Goal: Task Accomplishment & Management: Complete application form

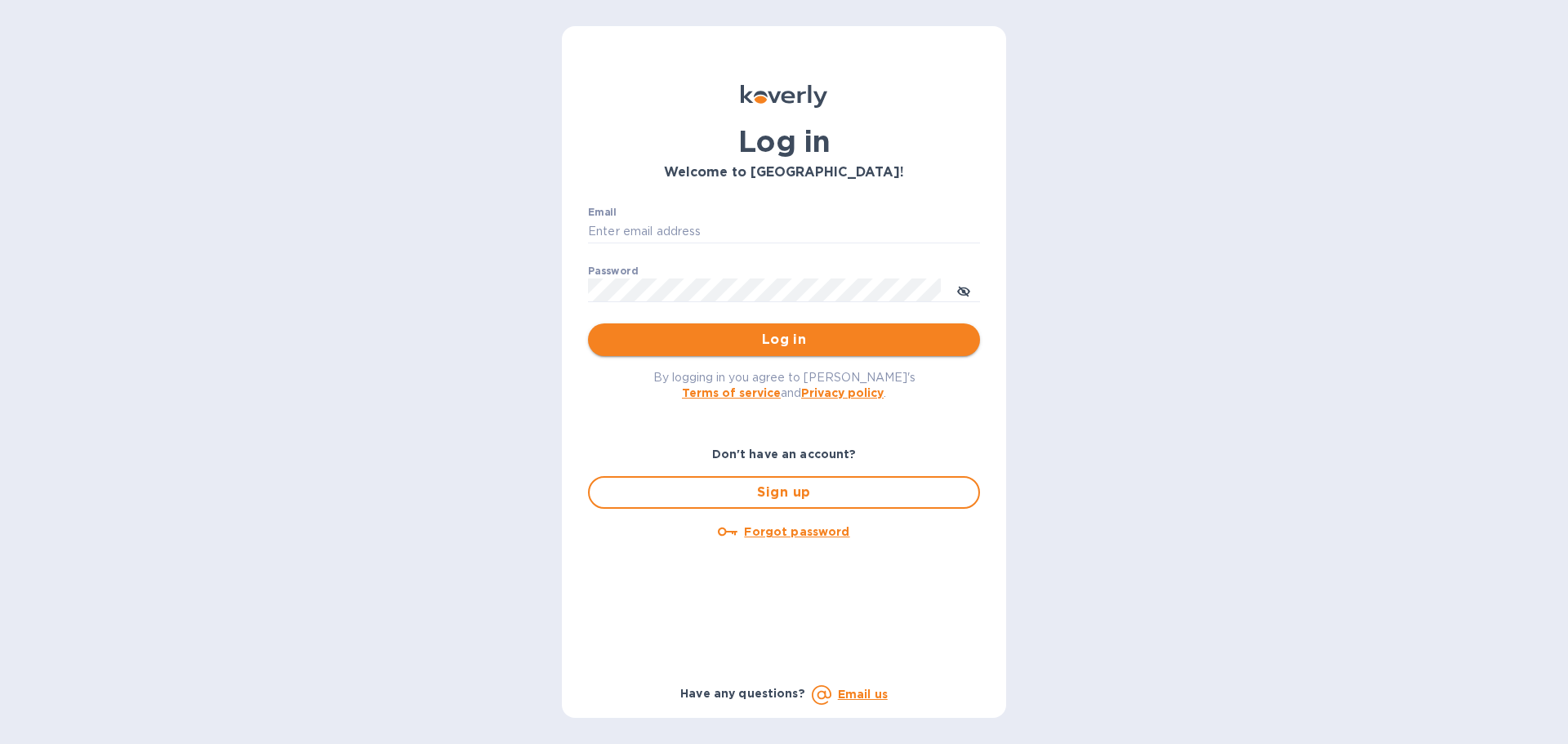
type input "[EMAIL_ADDRESS][DOMAIN_NAME]"
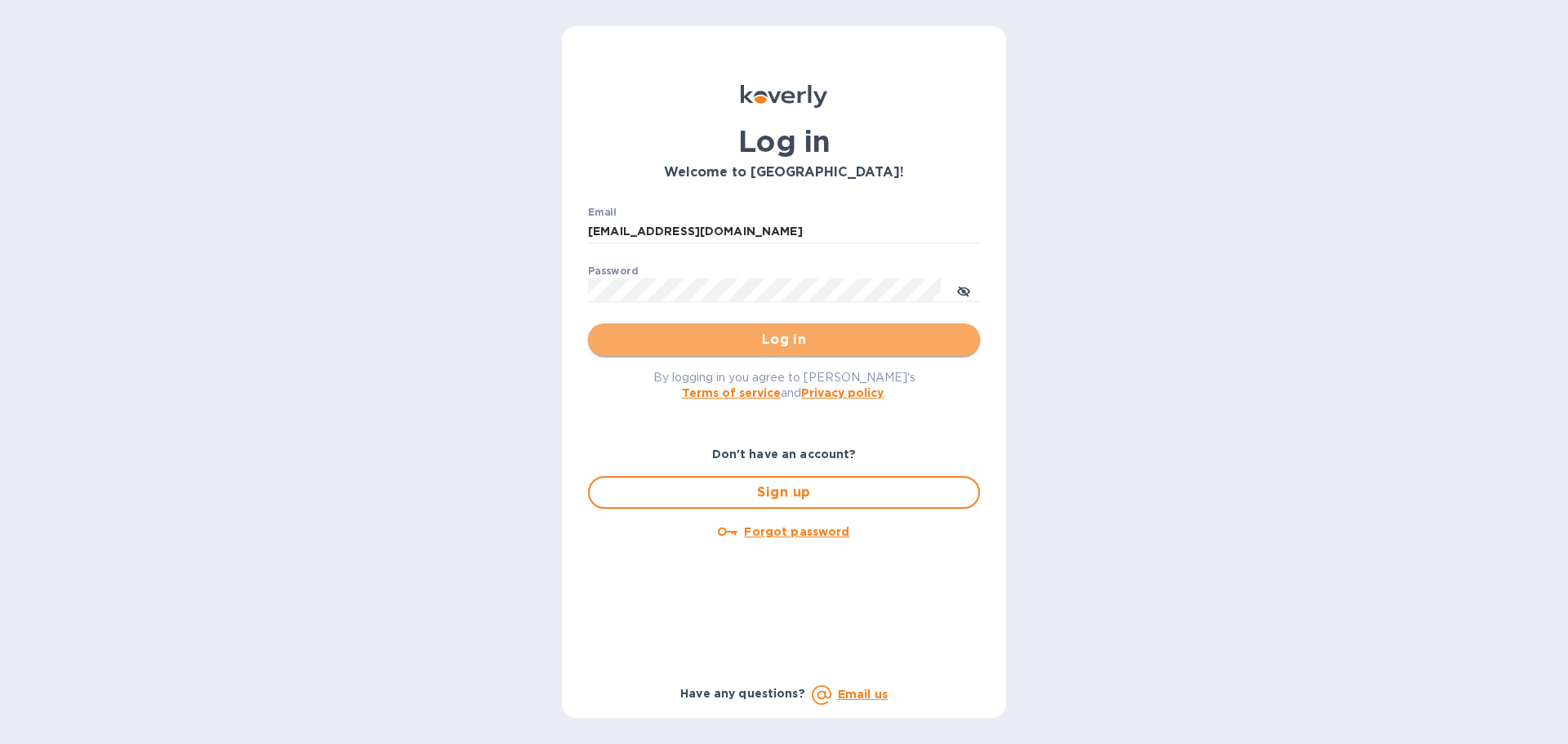
click at [829, 329] on button "Log in" at bounding box center [784, 340] width 392 height 33
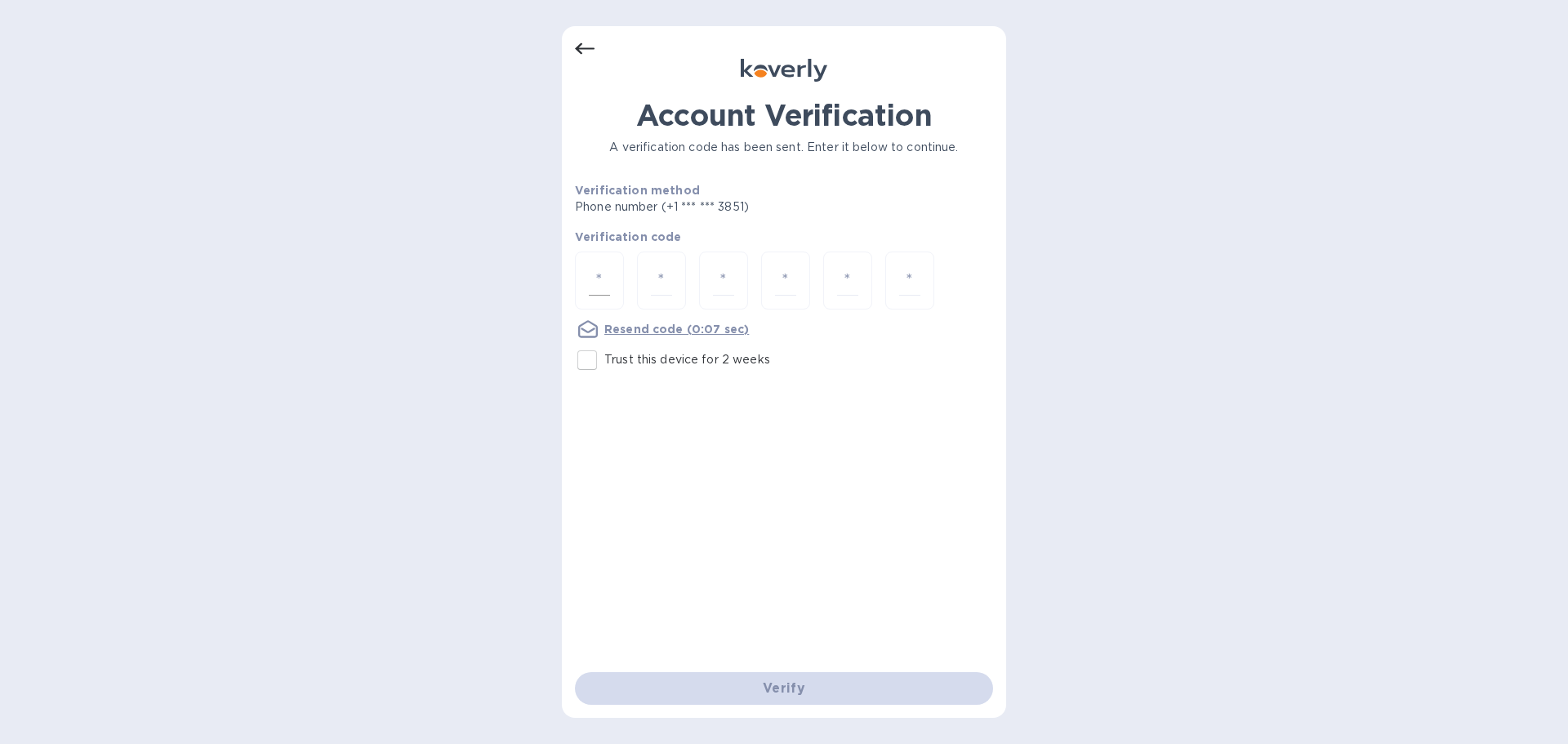
click at [602, 276] on input "number" at bounding box center [599, 280] width 21 height 30
type input "5"
type input "3"
type input "5"
type input "8"
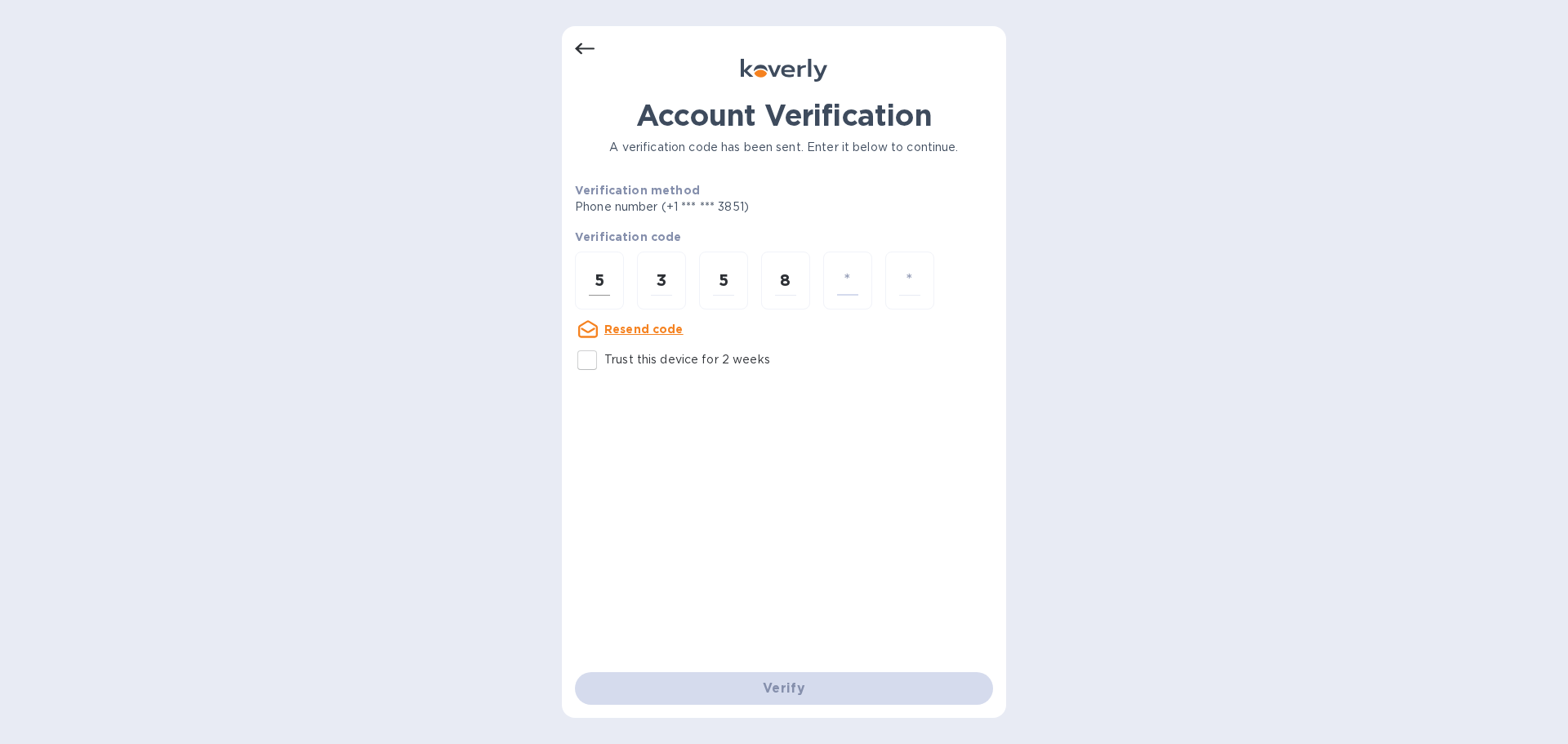
type input "0"
type input "6"
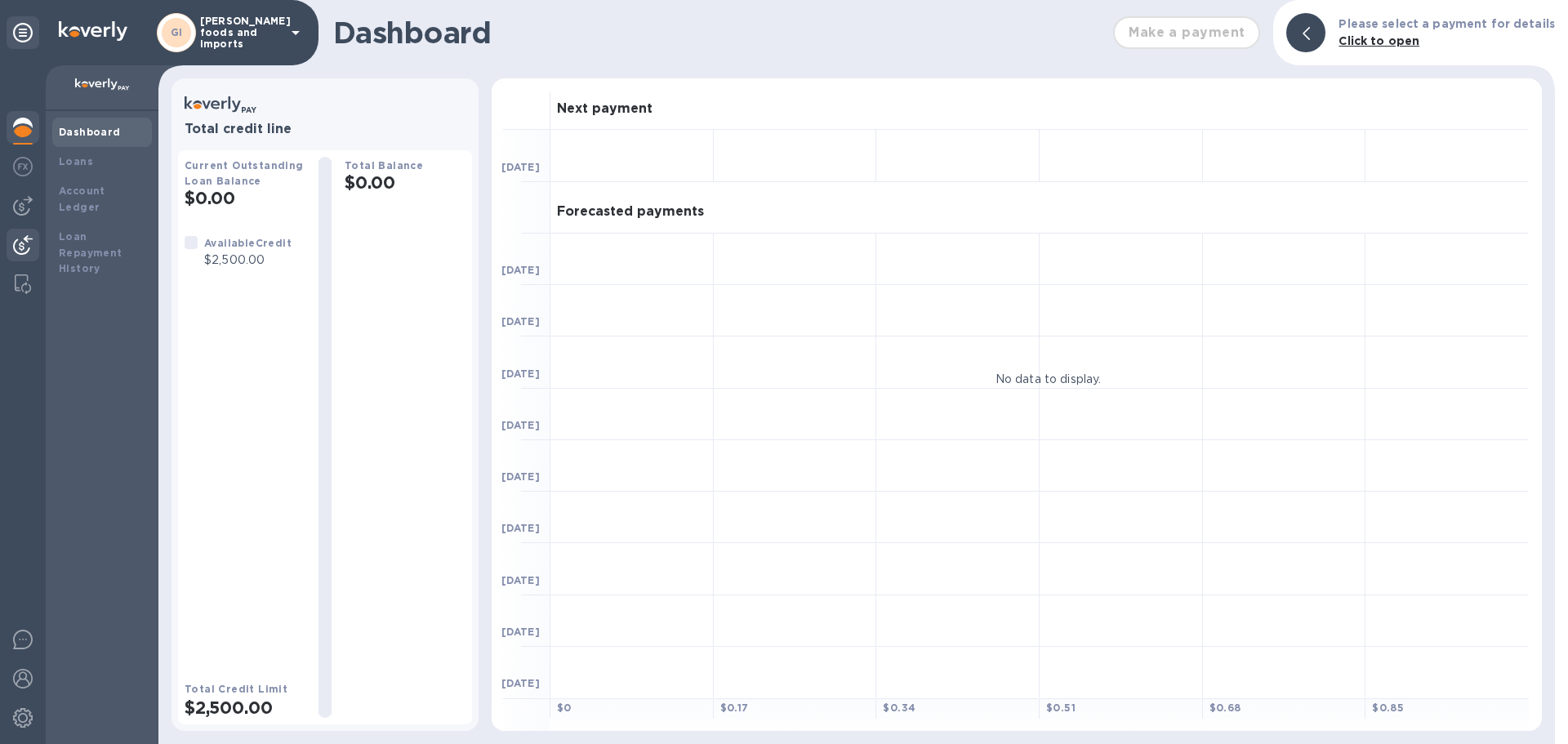
click at [22, 245] on img at bounding box center [23, 245] width 20 height 20
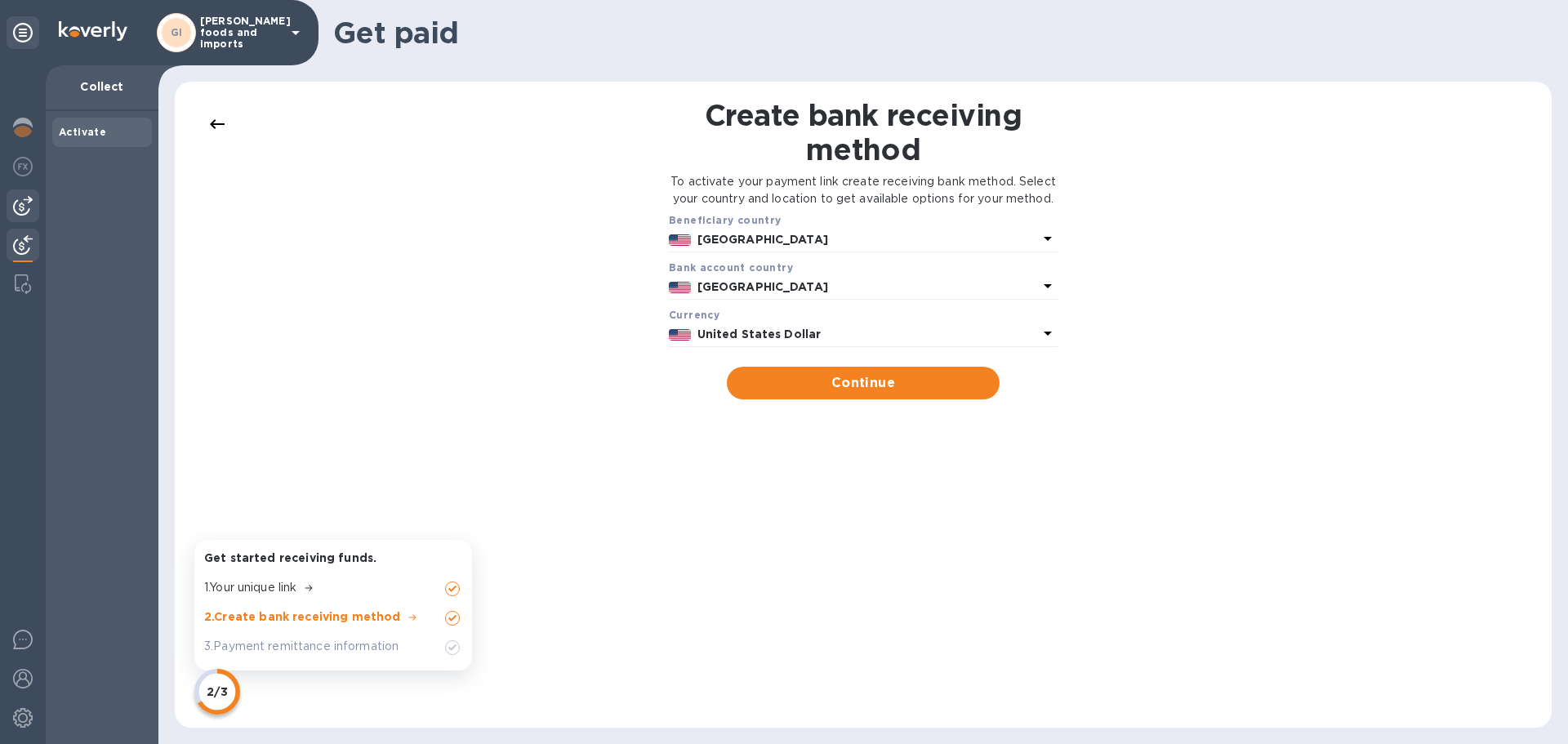
click at [31, 208] on img at bounding box center [23, 205] width 20 height 20
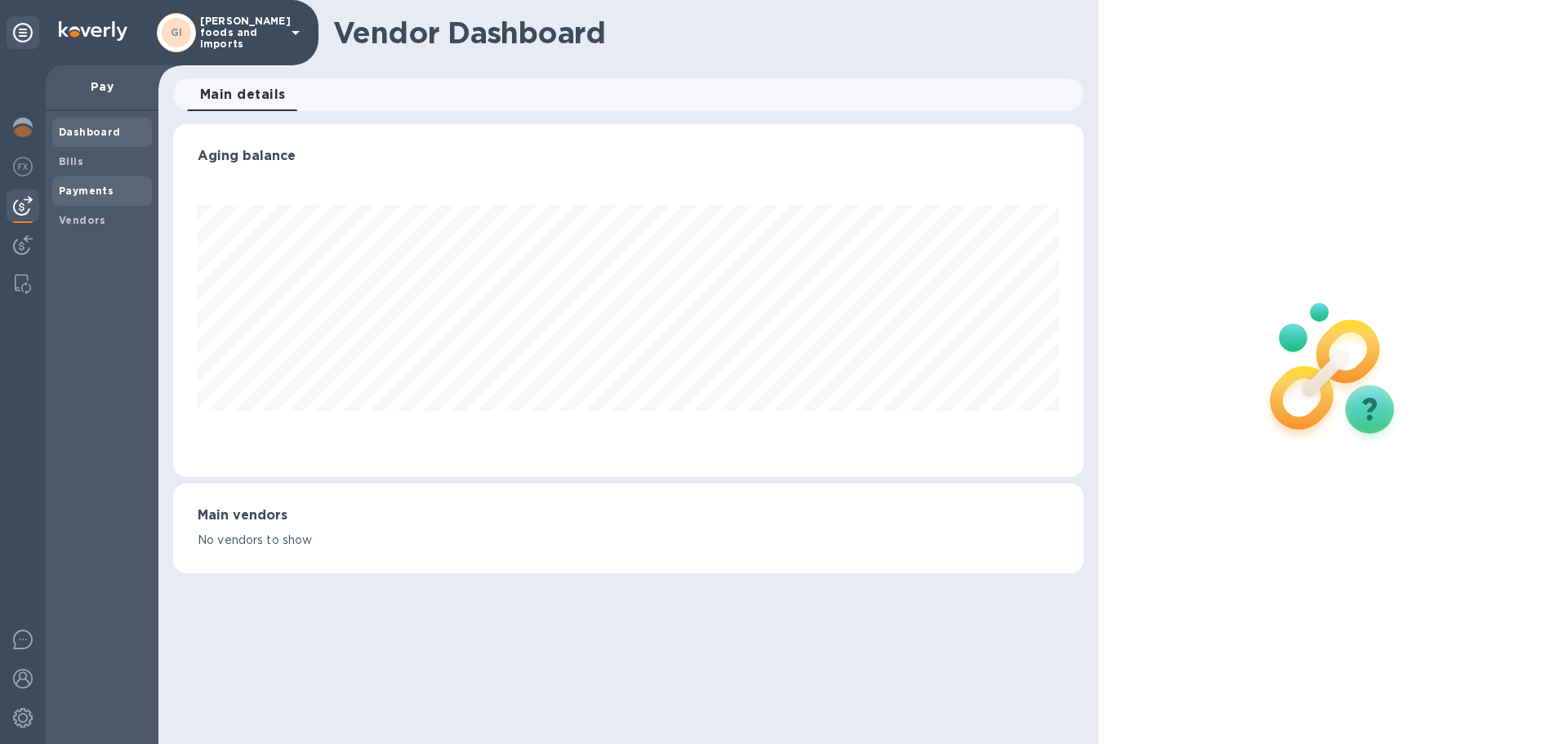
scroll to position [353, 910]
click at [89, 222] on b "Vendors" at bounding box center [83, 220] width 47 height 12
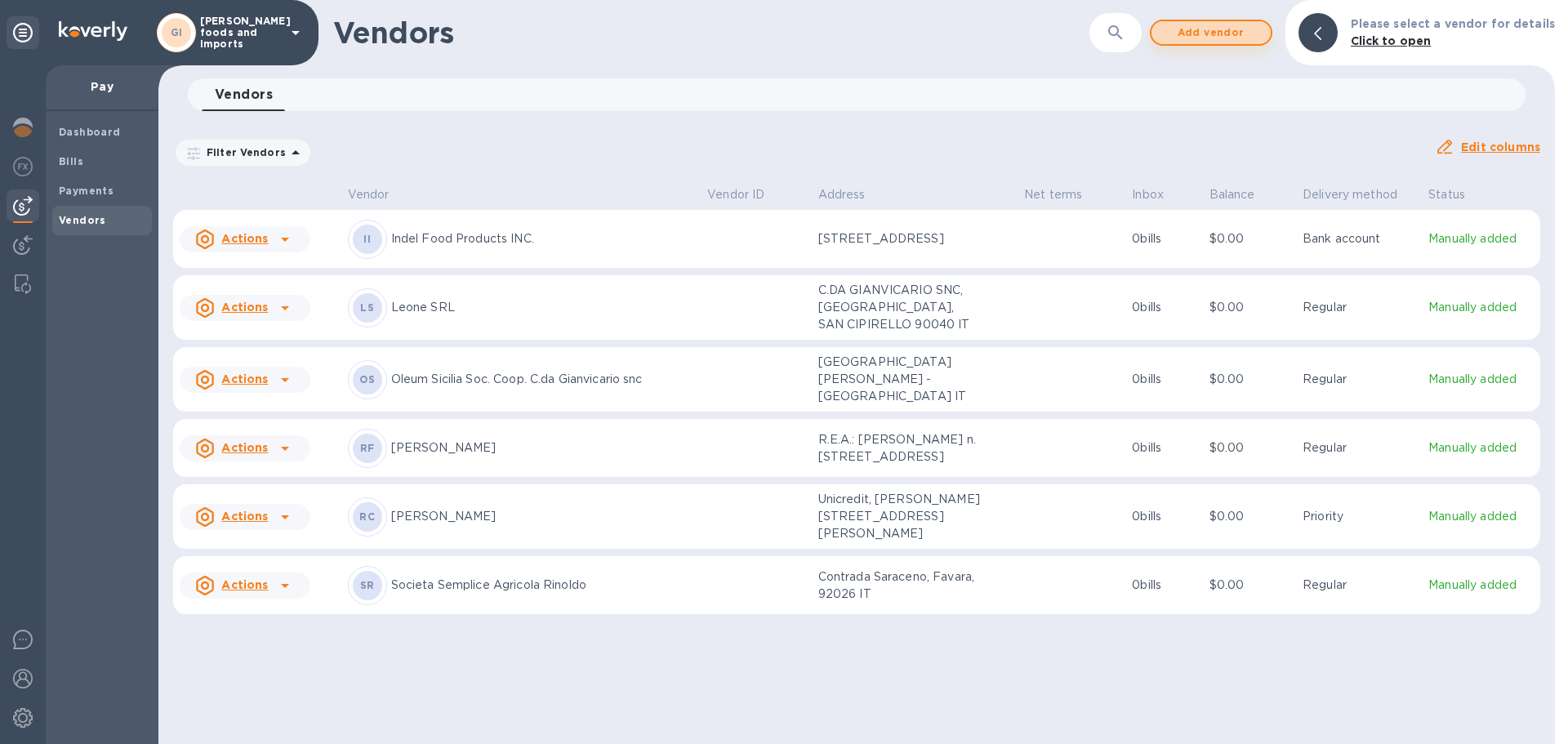
click at [1215, 25] on span "Add vendor" at bounding box center [1211, 32] width 93 height 20
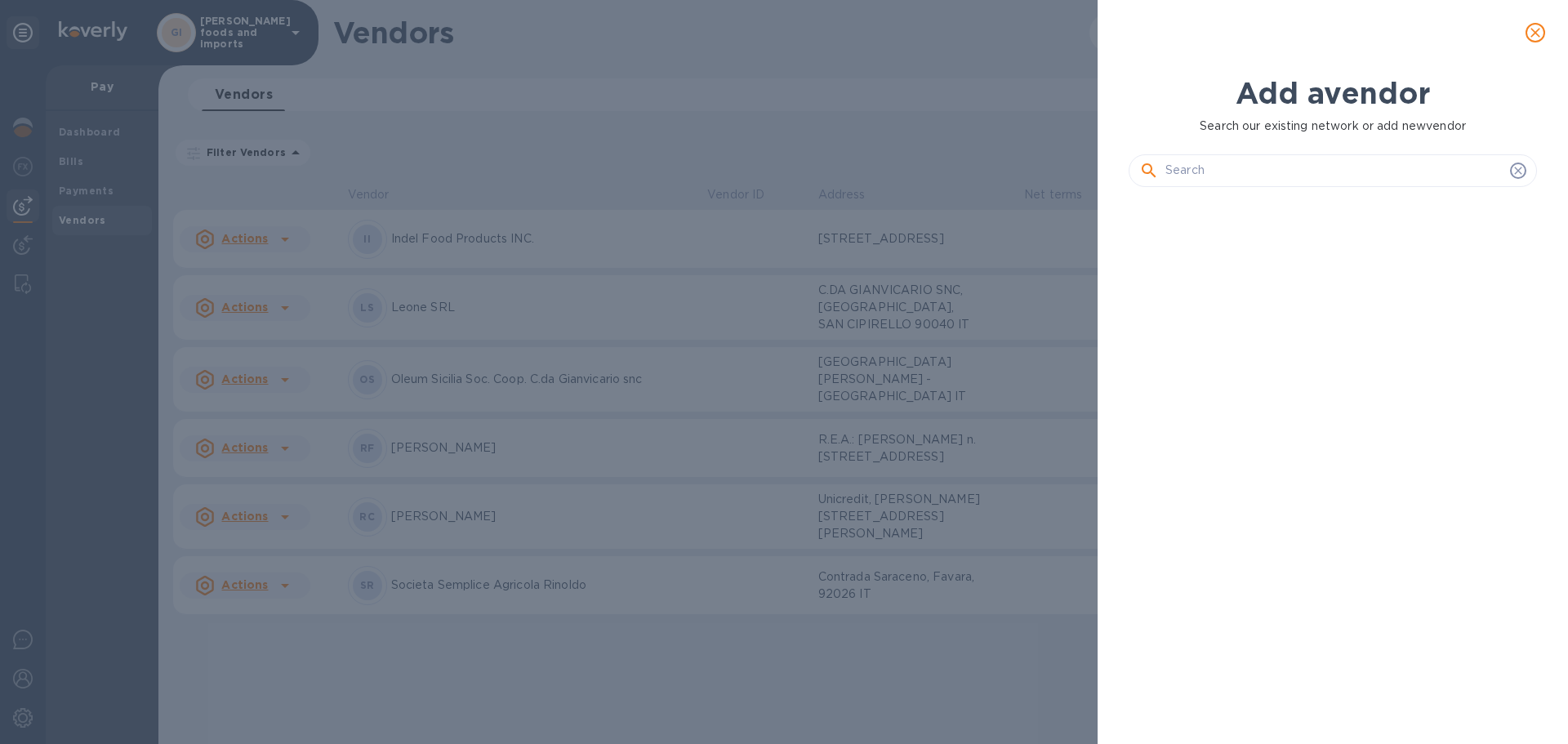
scroll to position [488, 415]
click at [1276, 173] on input "text" at bounding box center [1334, 170] width 338 height 24
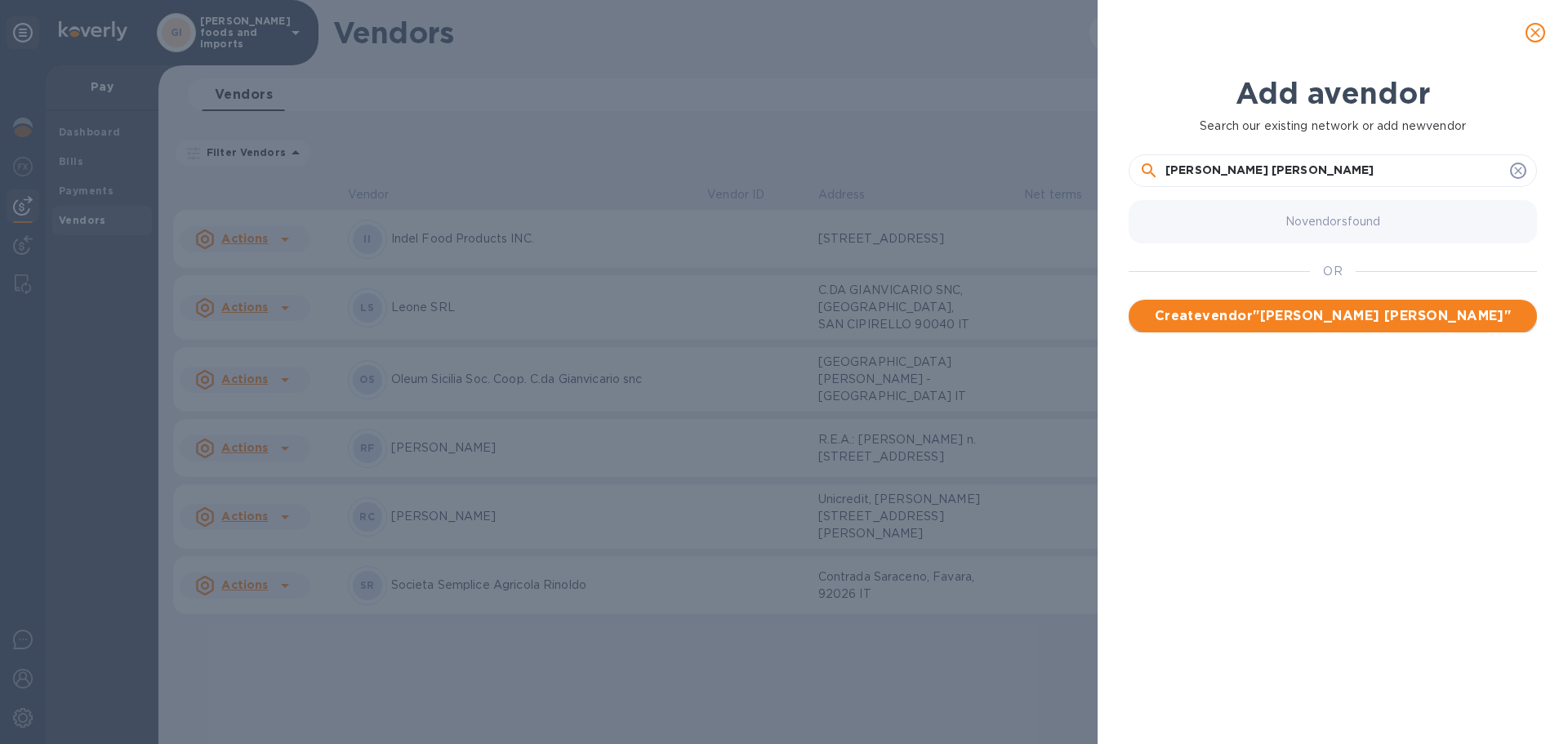
type input "modica sampieri"
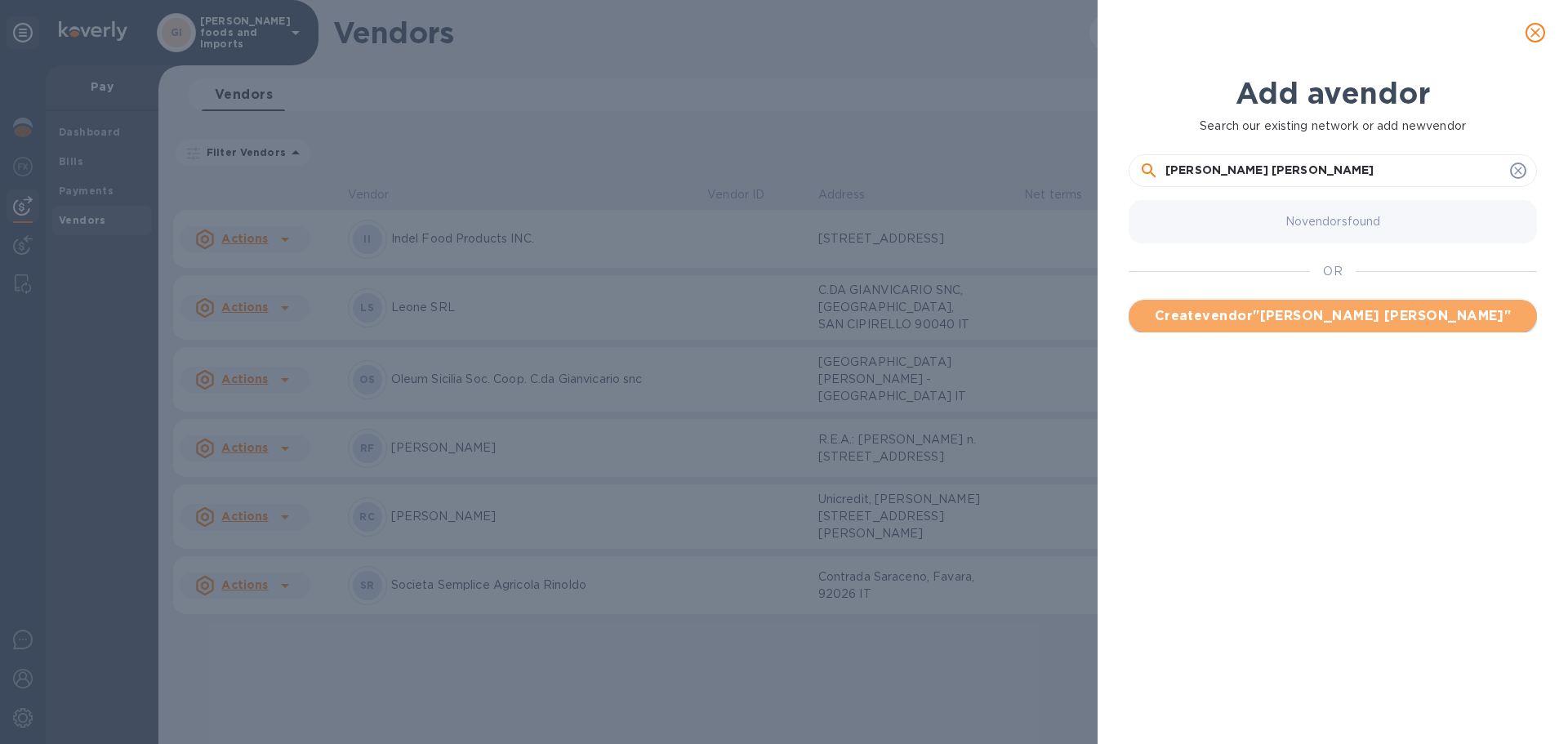
click at [1325, 314] on span "Create vendor " modica sampieri "" at bounding box center [1333, 316] width 383 height 20
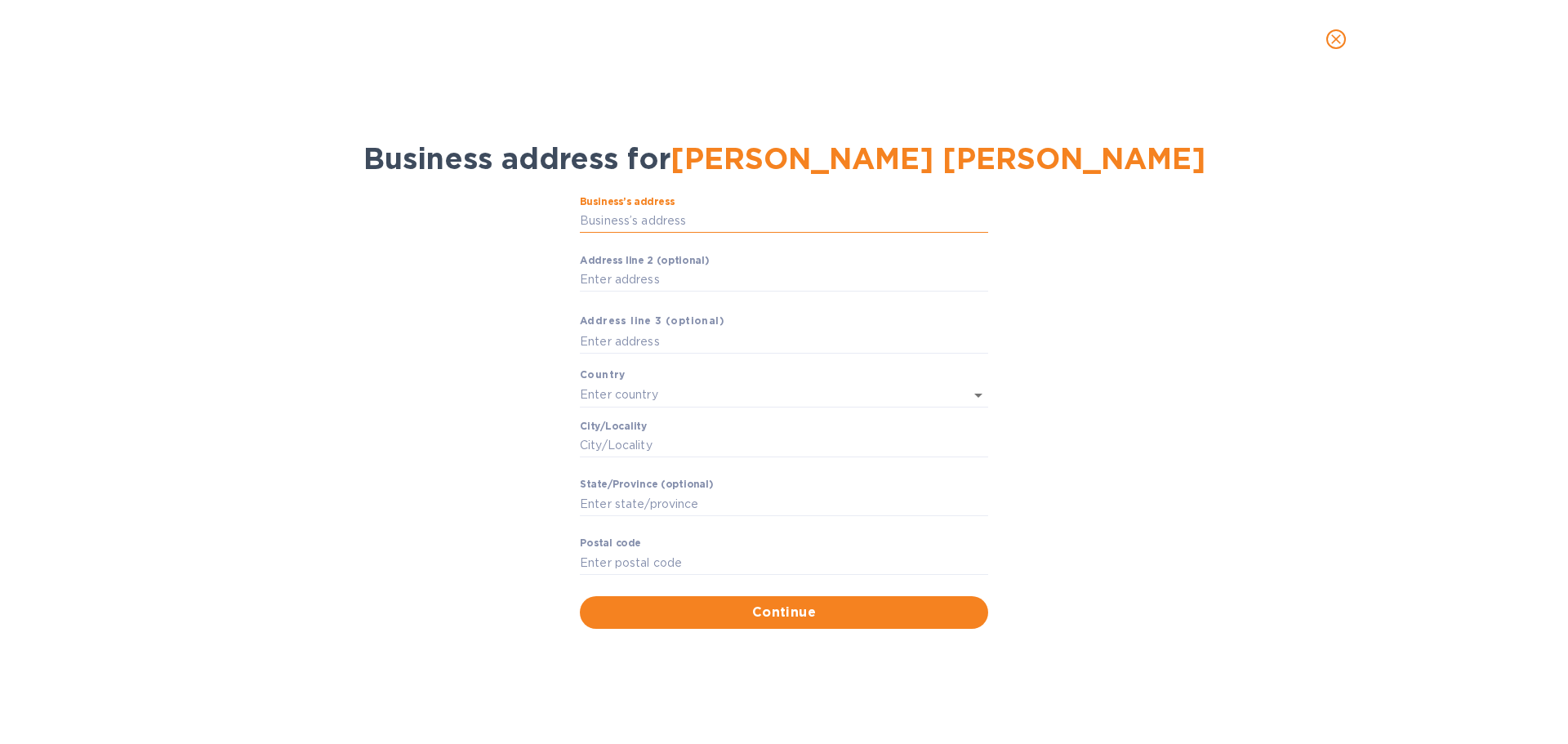
click at [663, 220] on input "Business’s аddress" at bounding box center [784, 221] width 409 height 24
click at [469, 495] on div "Business’s аddress ​ Аddress line 2 (optional) ​ Аddress line 3 (optional) Coun…" at bounding box center [784, 412] width 1526 height 452
click at [677, 219] on input "Business’s аddress" at bounding box center [784, 221] width 409 height 24
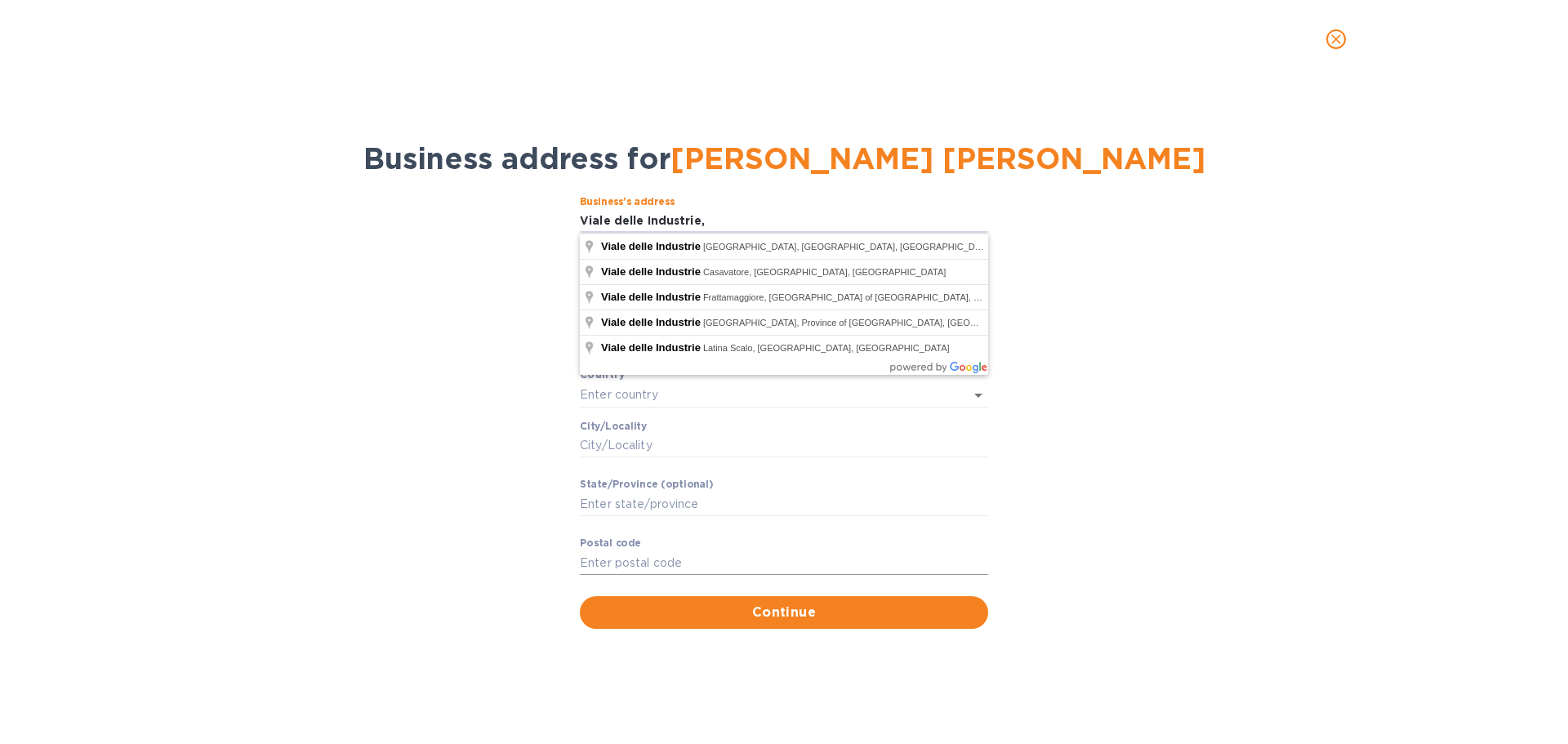
type input "Viale delle Industrie,"
click at [669, 561] on input "Pоstal cоde" at bounding box center [784, 562] width 409 height 24
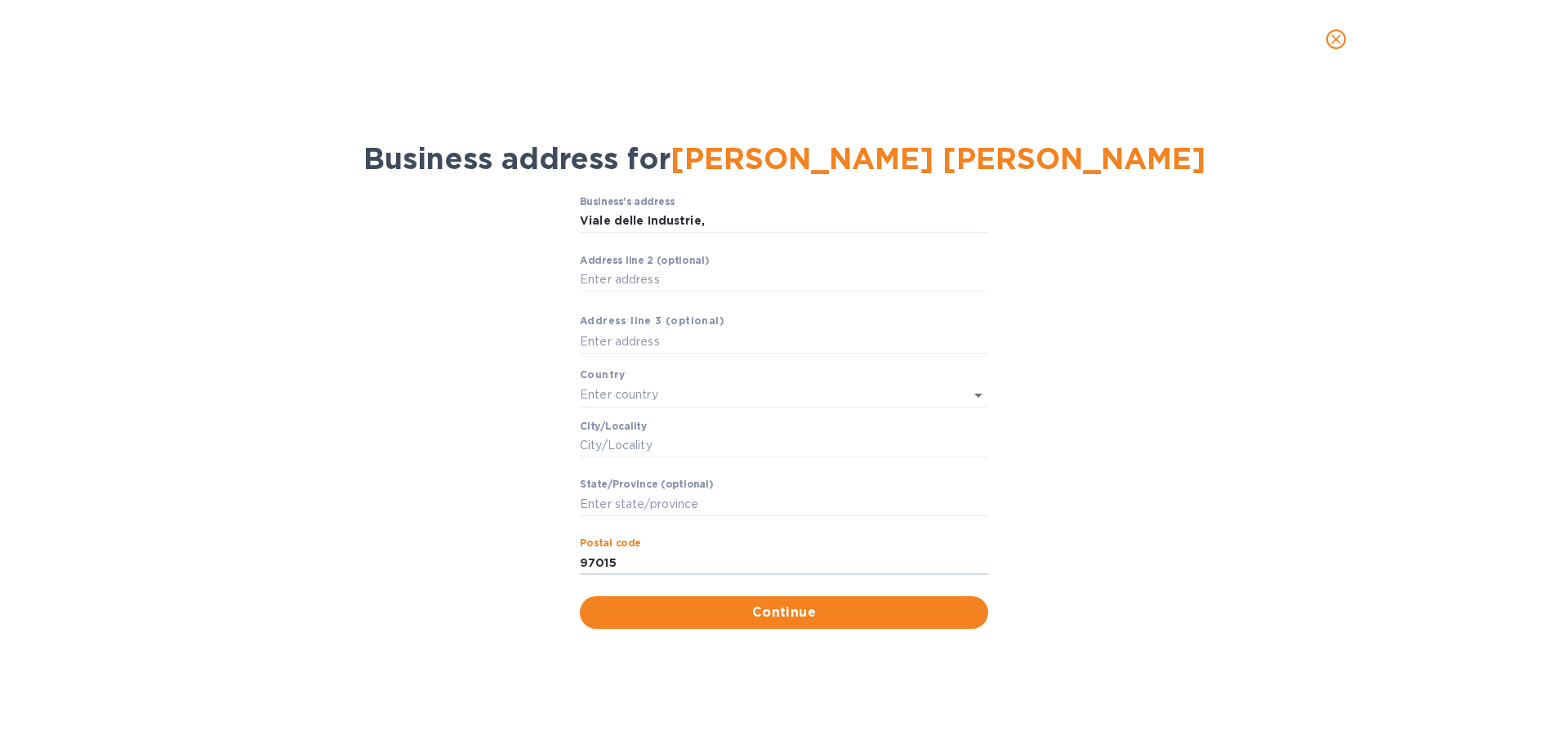
type input "97015"
click at [627, 490] on label "Stаte/Province (optional)" at bounding box center [646, 484] width 133 height 10
click at [627, 491] on input "Stаte/Province (optional)" at bounding box center [784, 503] width 409 height 24
click at [625, 508] on input "Stаte/Province (optional)" at bounding box center [784, 503] width 409 height 24
type input "M"
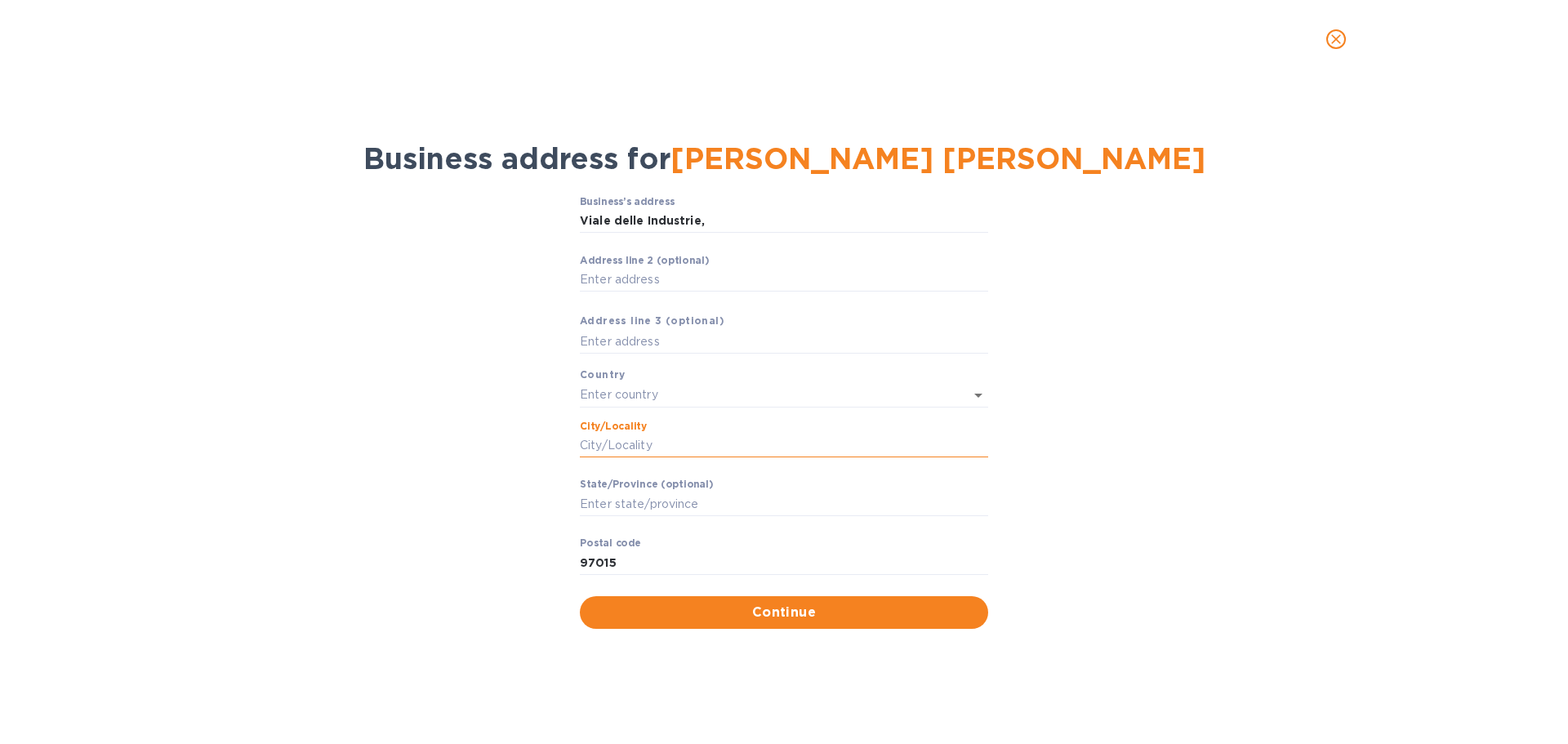
click at [668, 450] on input "Сity/Locаlity" at bounding box center [784, 446] width 409 height 24
type input "Modica"
click at [682, 389] on input "text" at bounding box center [761, 395] width 363 height 23
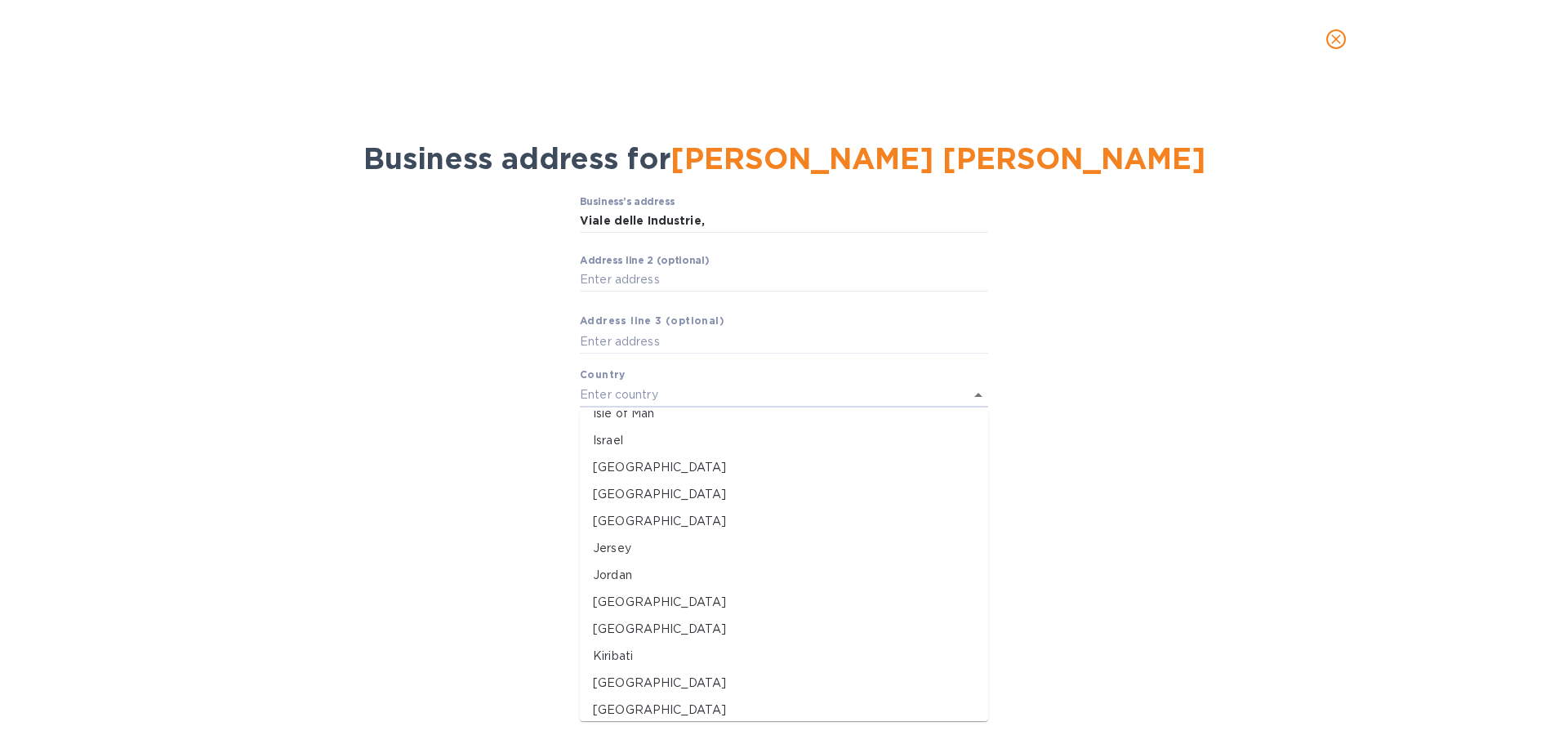
scroll to position [2440, 0]
click at [597, 440] on p "Italy" at bounding box center [784, 443] width 383 height 17
type input "Italy"
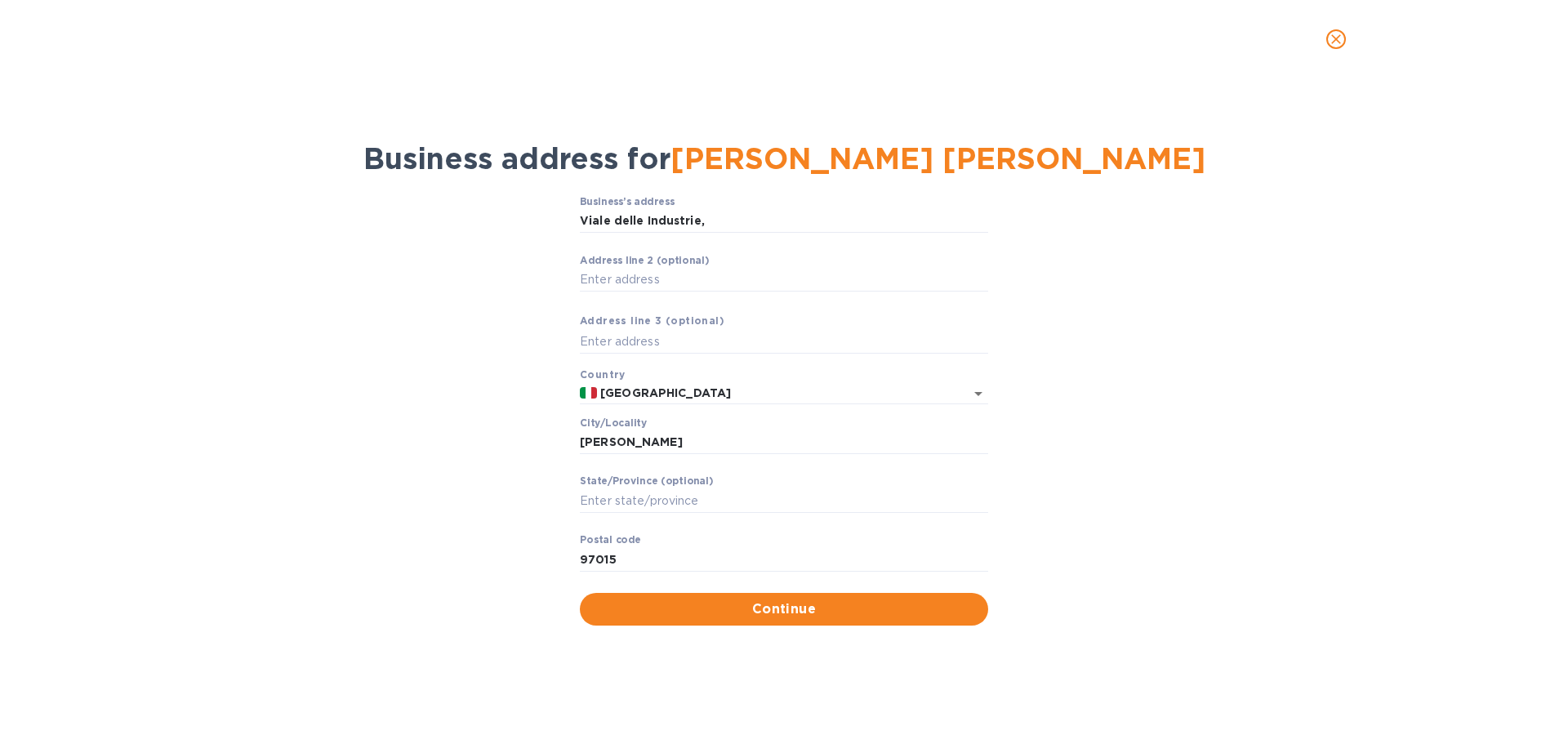
click at [418, 384] on div "Business’s аddress Viale delle Industrie, ​ Аddress line 2 (optional) ​ Аddress…" at bounding box center [784, 410] width 1526 height 449
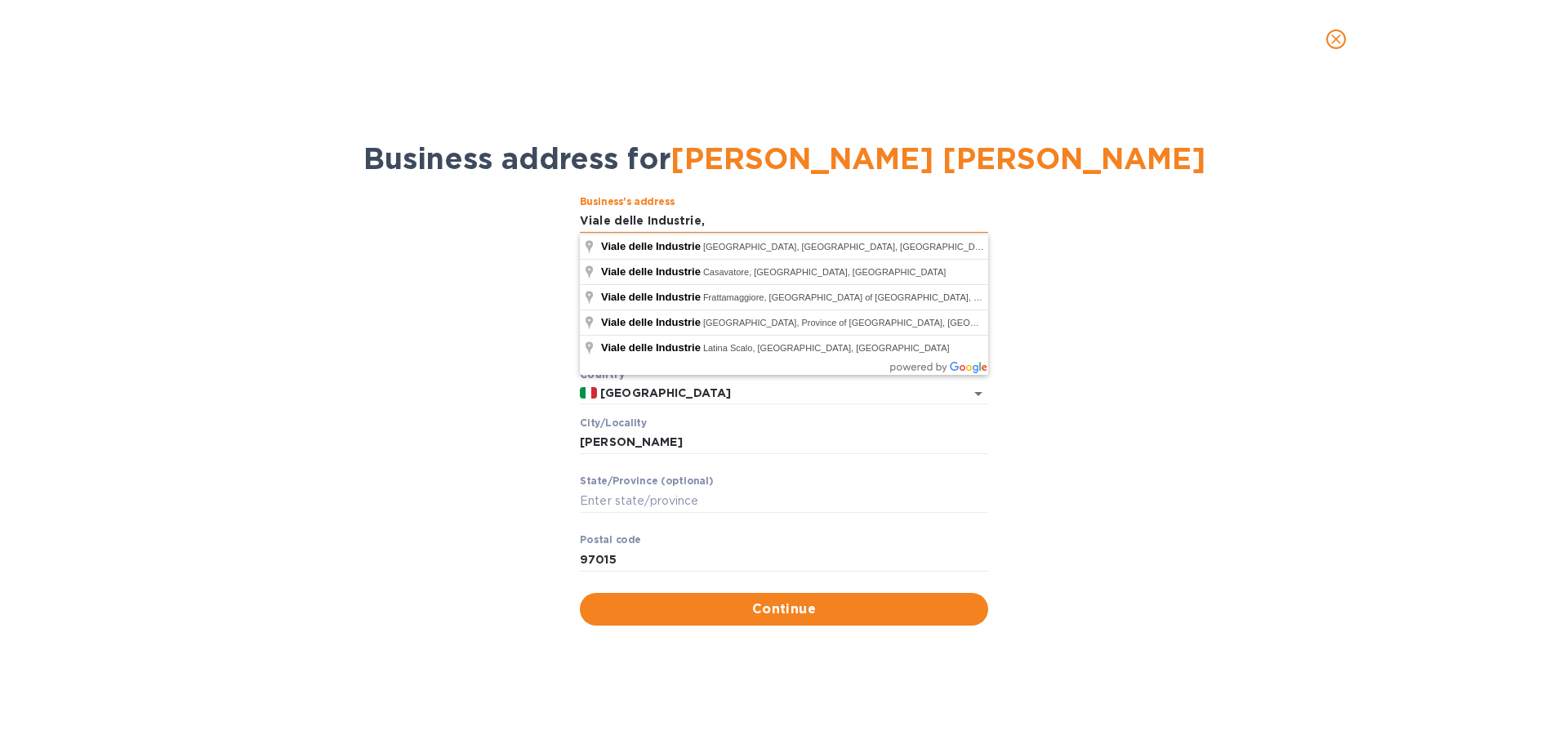
click at [715, 223] on input "Viale delle Industrie," at bounding box center [784, 221] width 409 height 24
type input "Viale delle Industrie, 25"
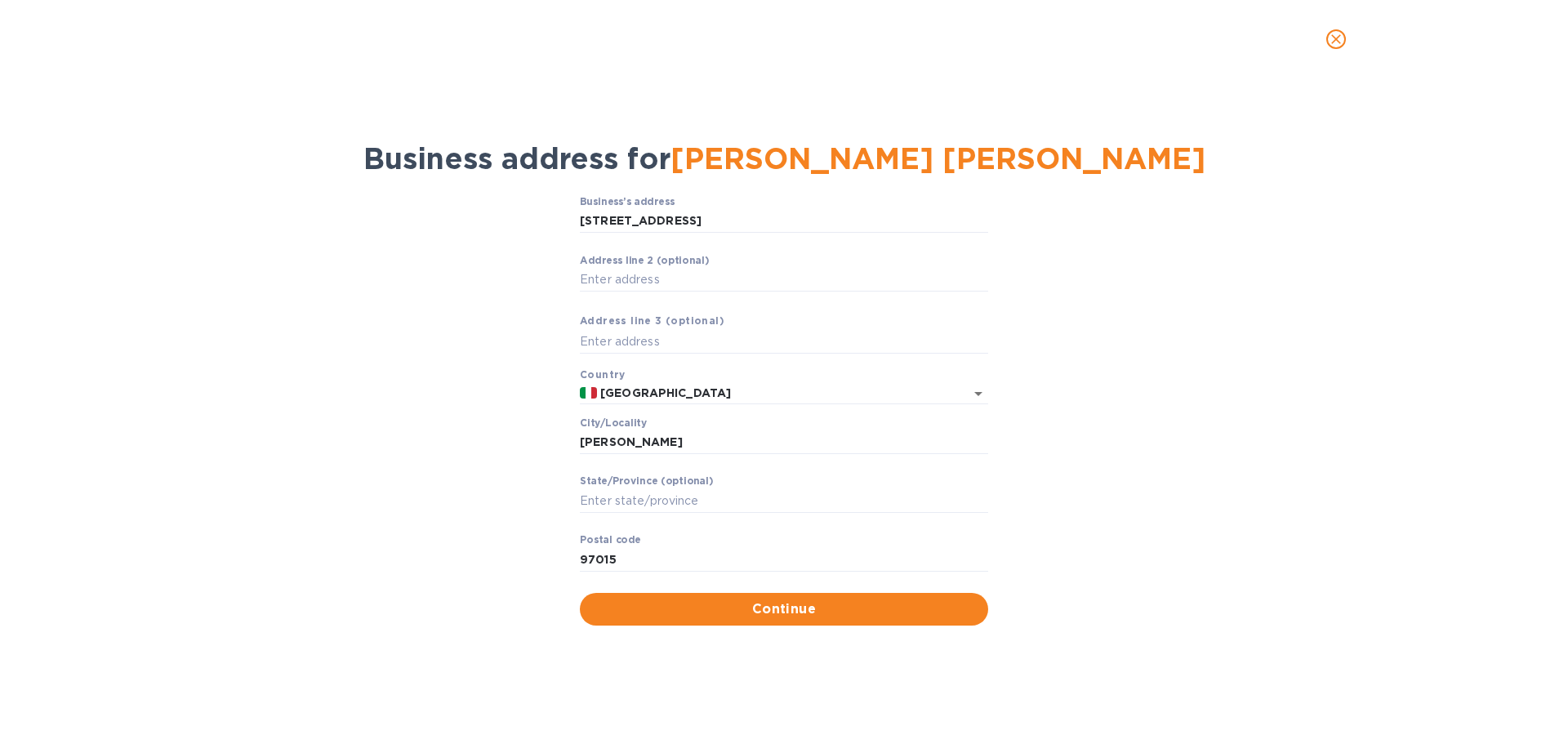
click at [337, 401] on div "Business’s аddress Viale delle Industrie, 25 ​ Аddress line 2 (optional) ​ Аddr…" at bounding box center [784, 410] width 1526 height 449
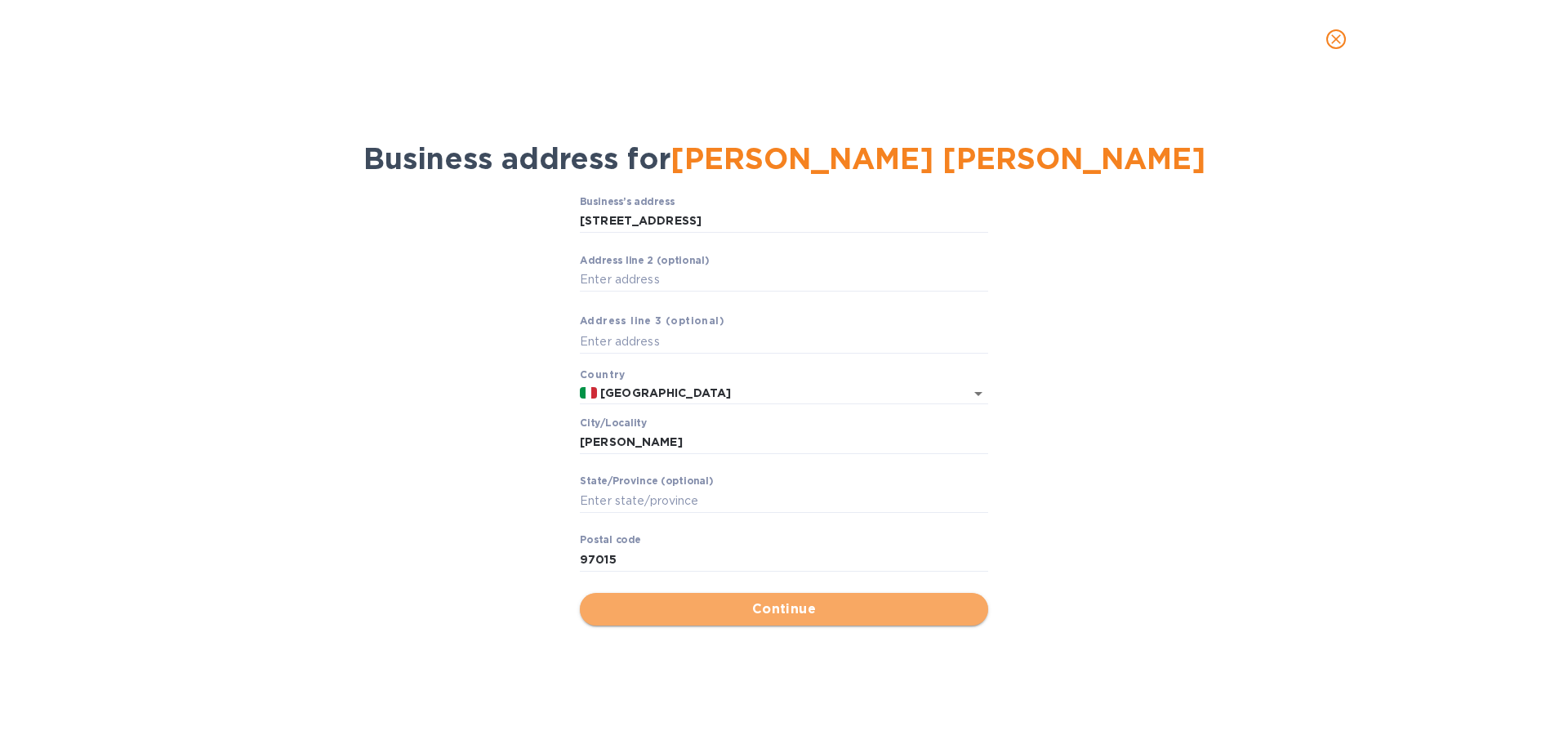
click at [831, 599] on span "Continue" at bounding box center [784, 608] width 383 height 20
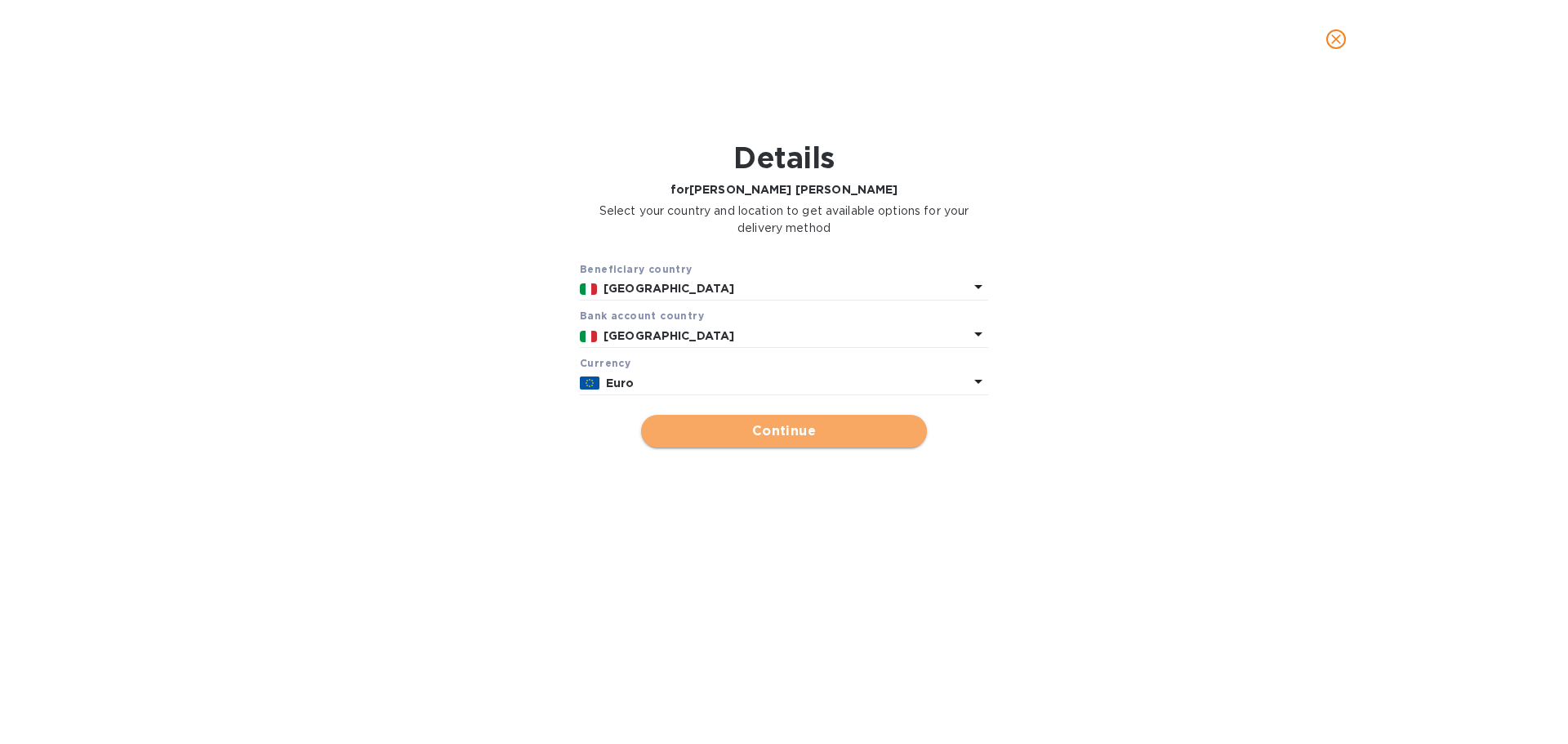
click at [845, 435] on span "Continue" at bounding box center [784, 431] width 260 height 20
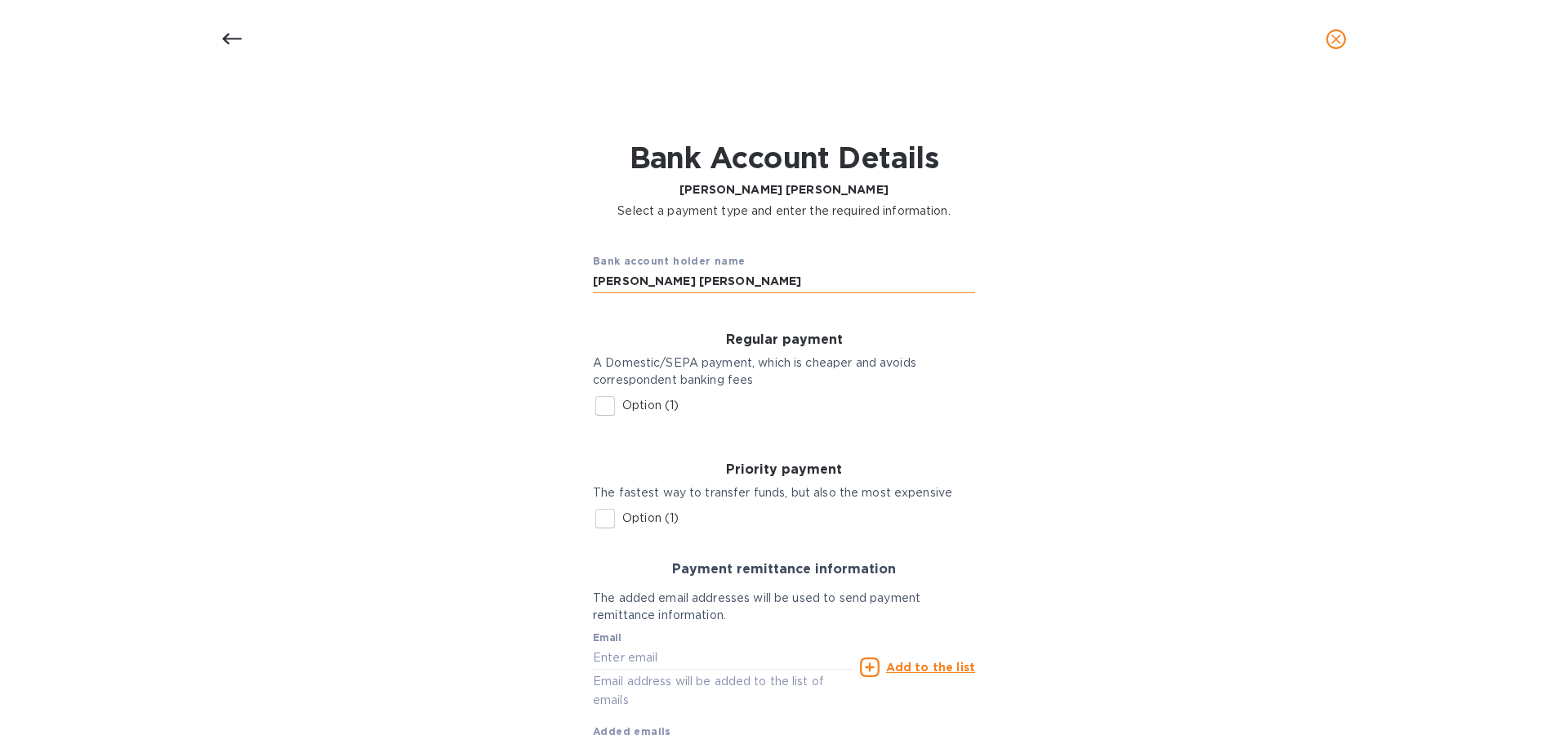
click at [706, 280] on input "modica sampieri" at bounding box center [784, 282] width 383 height 24
type input "m"
type input "P"
click at [603, 410] on input "Option (1)" at bounding box center [604, 405] width 34 height 34
checkbox input "true"
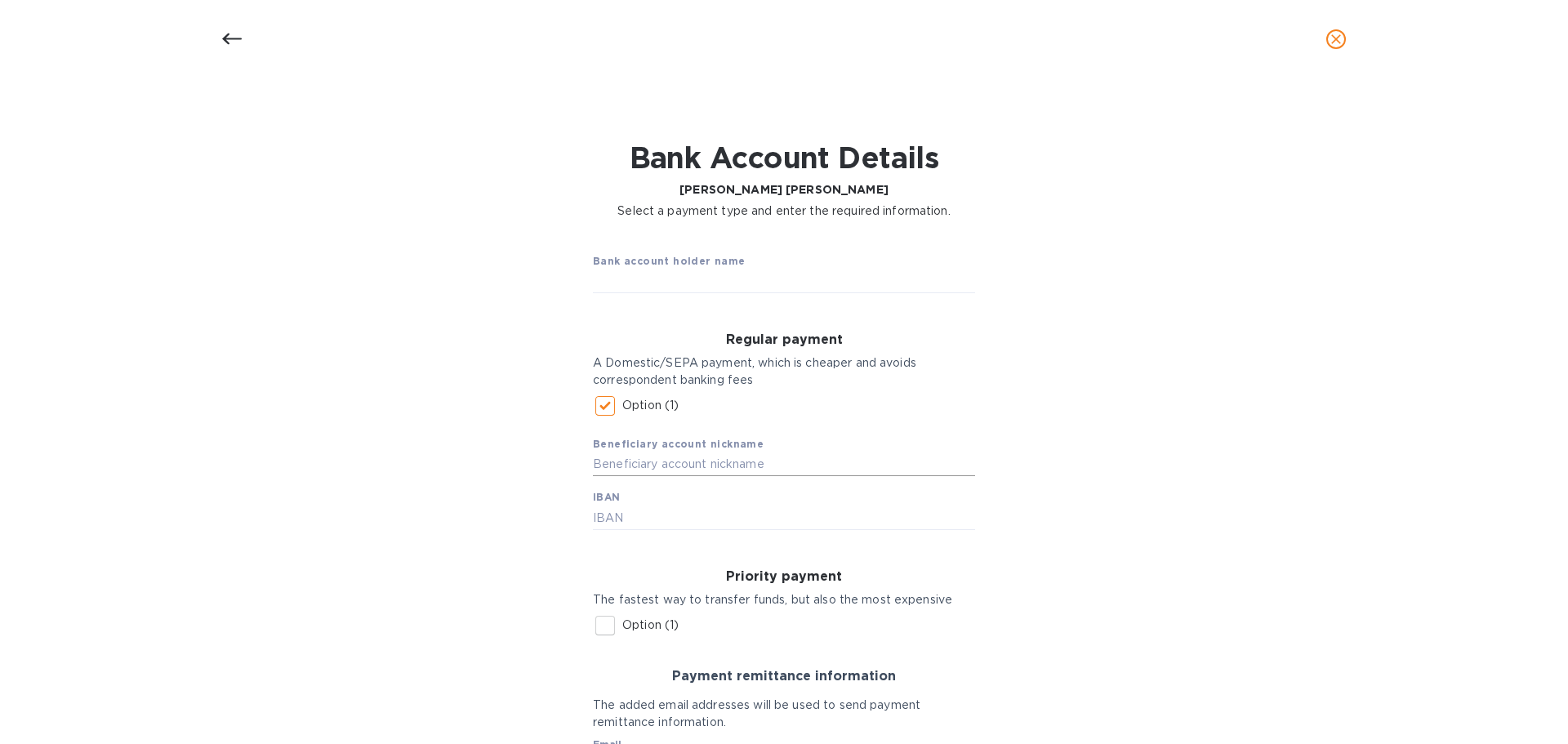
click at [636, 463] on input "text" at bounding box center [784, 464] width 383 height 24
click at [624, 515] on input "text" at bounding box center [784, 517] width 383 height 24
type input "IT79M020084481000010031362"
click at [664, 466] on input "text" at bounding box center [784, 464] width 383 height 24
click at [724, 272] on input "text" at bounding box center [784, 282] width 383 height 24
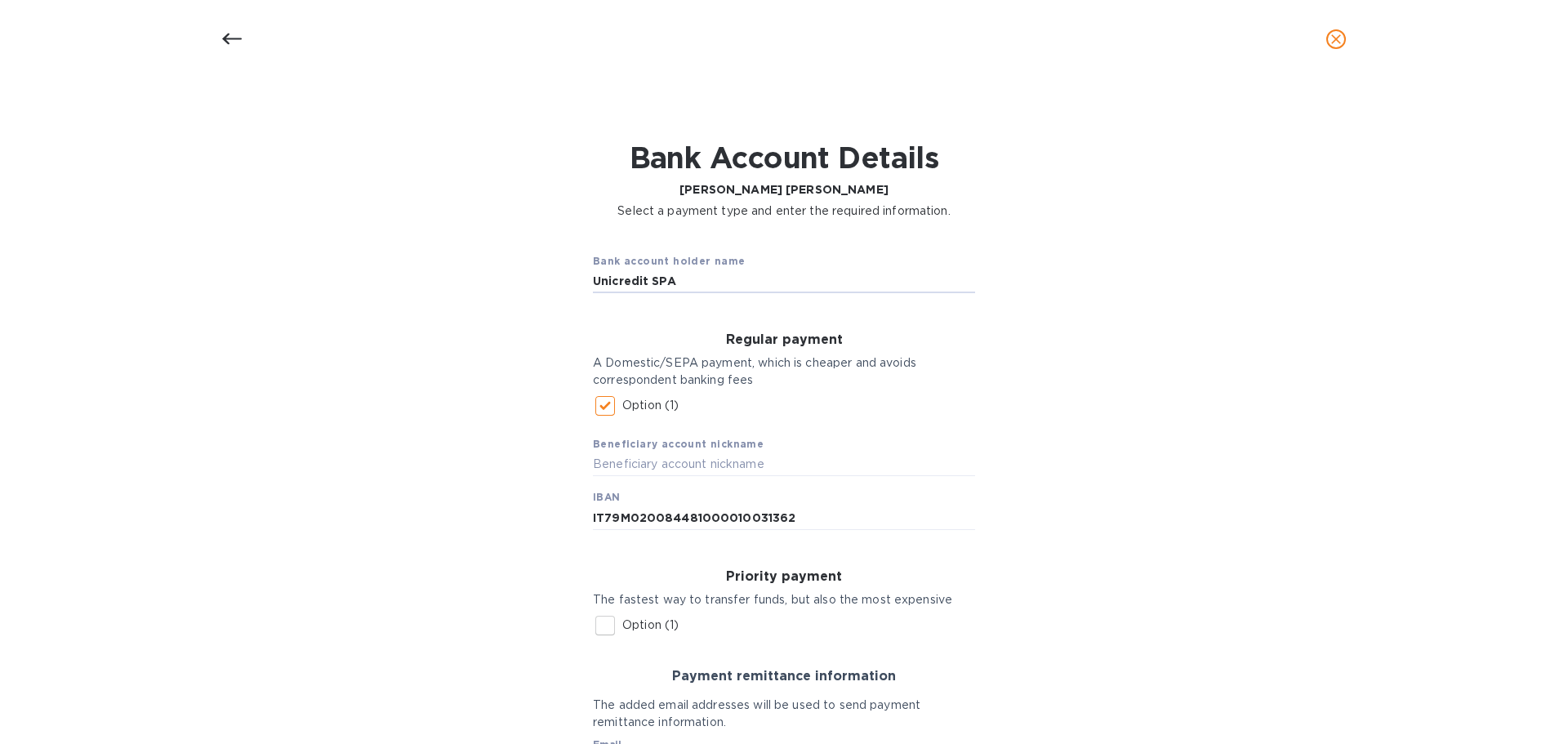
type input "Unicredit SPA"
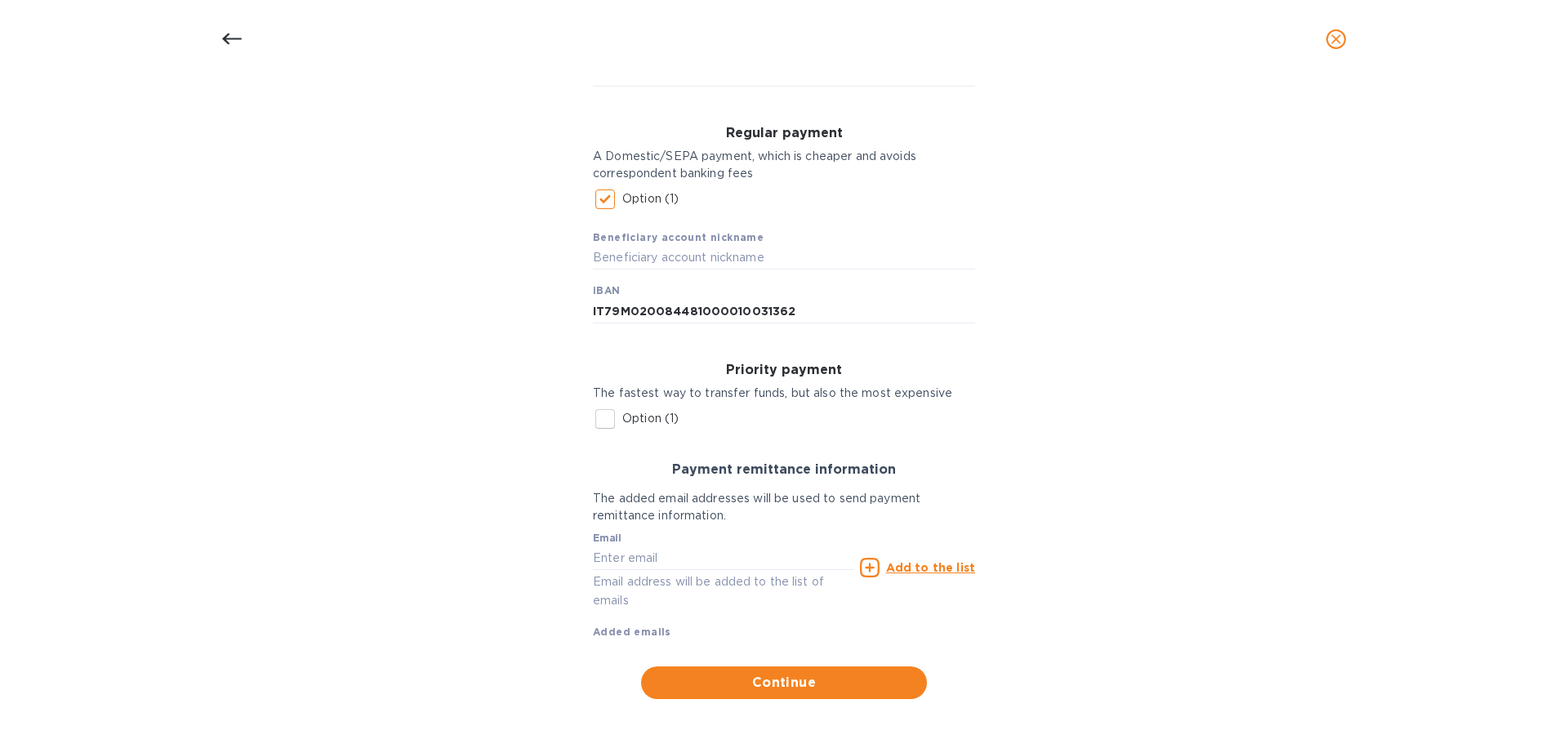
scroll to position [212, 0]
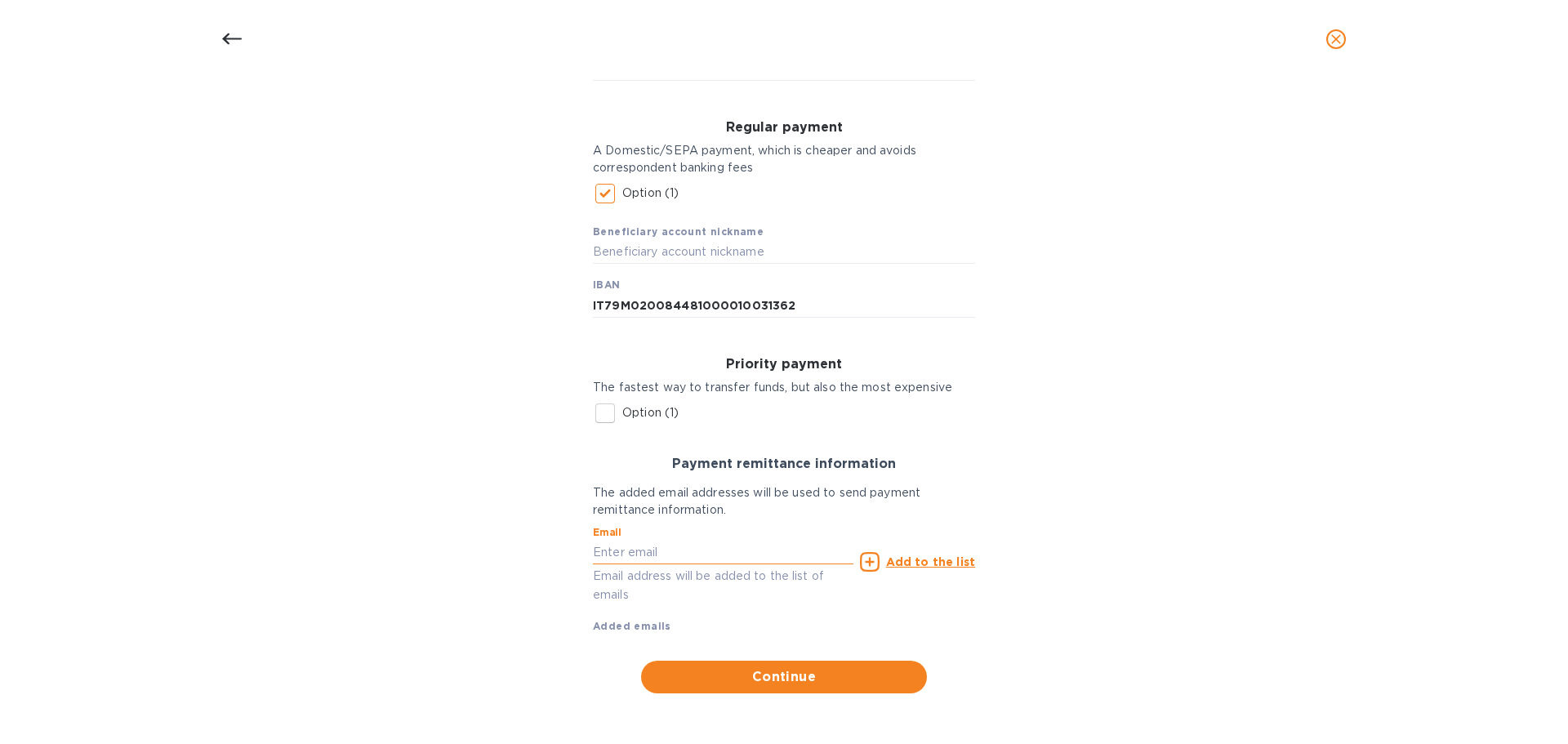
click at [730, 555] on input "text" at bounding box center [724, 552] width 261 height 24
type input "info@pagef.it"
click at [771, 676] on span "Continue" at bounding box center [784, 676] width 260 height 20
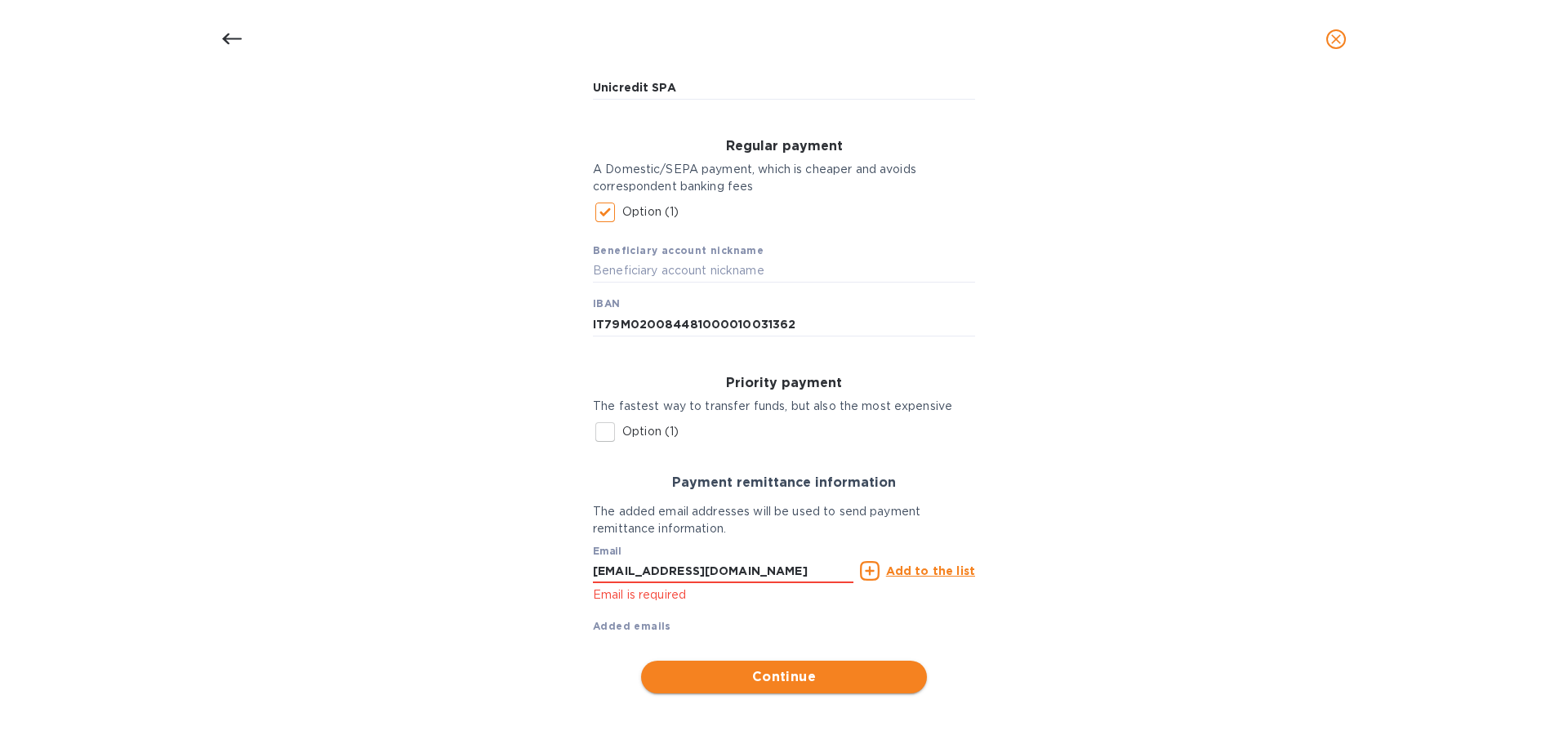
scroll to position [194, 0]
click at [718, 568] on input "info@pagef.it" at bounding box center [724, 570] width 261 height 24
click at [914, 573] on u "Add to the list" at bounding box center [931, 570] width 89 height 13
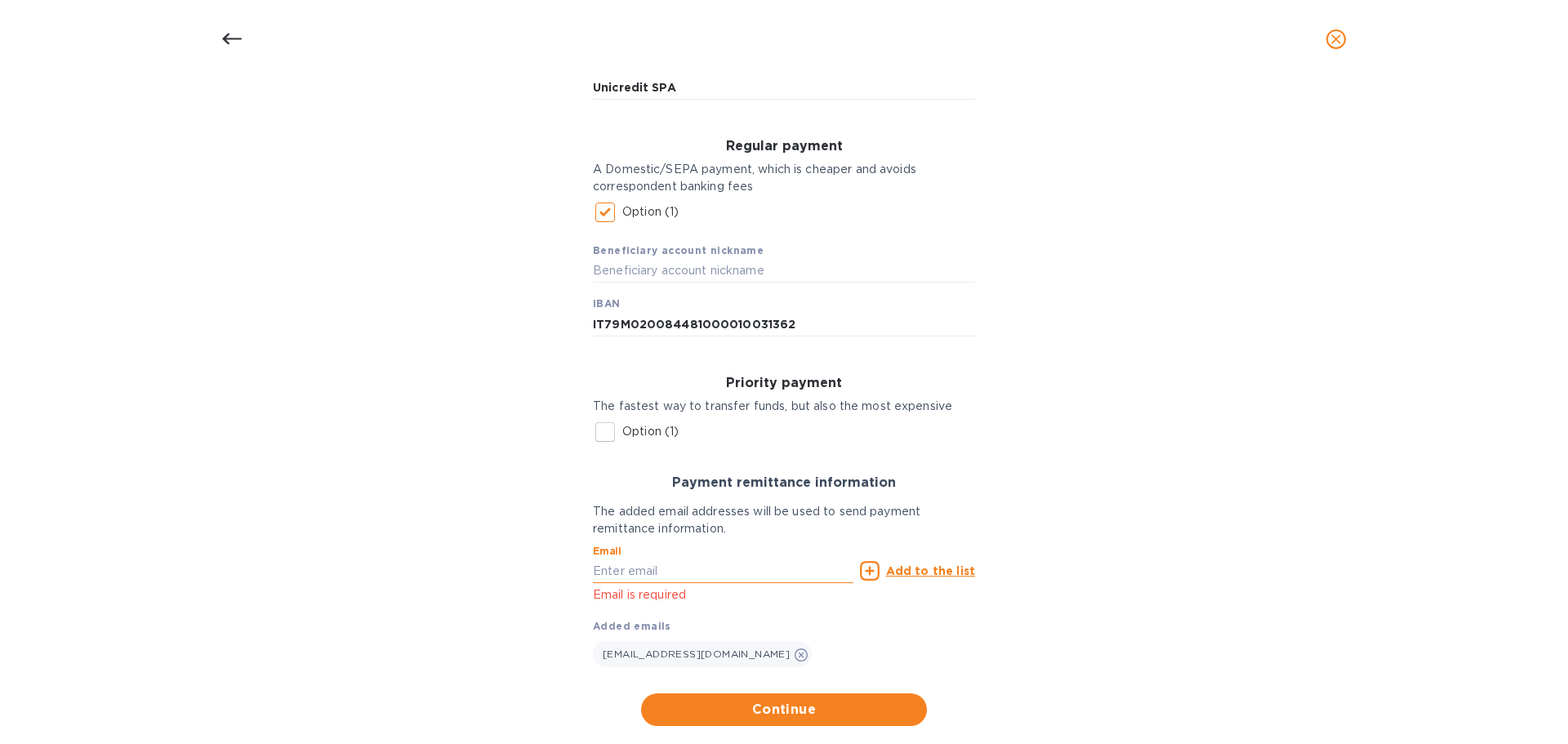
click at [660, 571] on input "text" at bounding box center [724, 570] width 261 height 24
type input "tonygallina31@gmail.com"
type input "242 Pilgert Street"
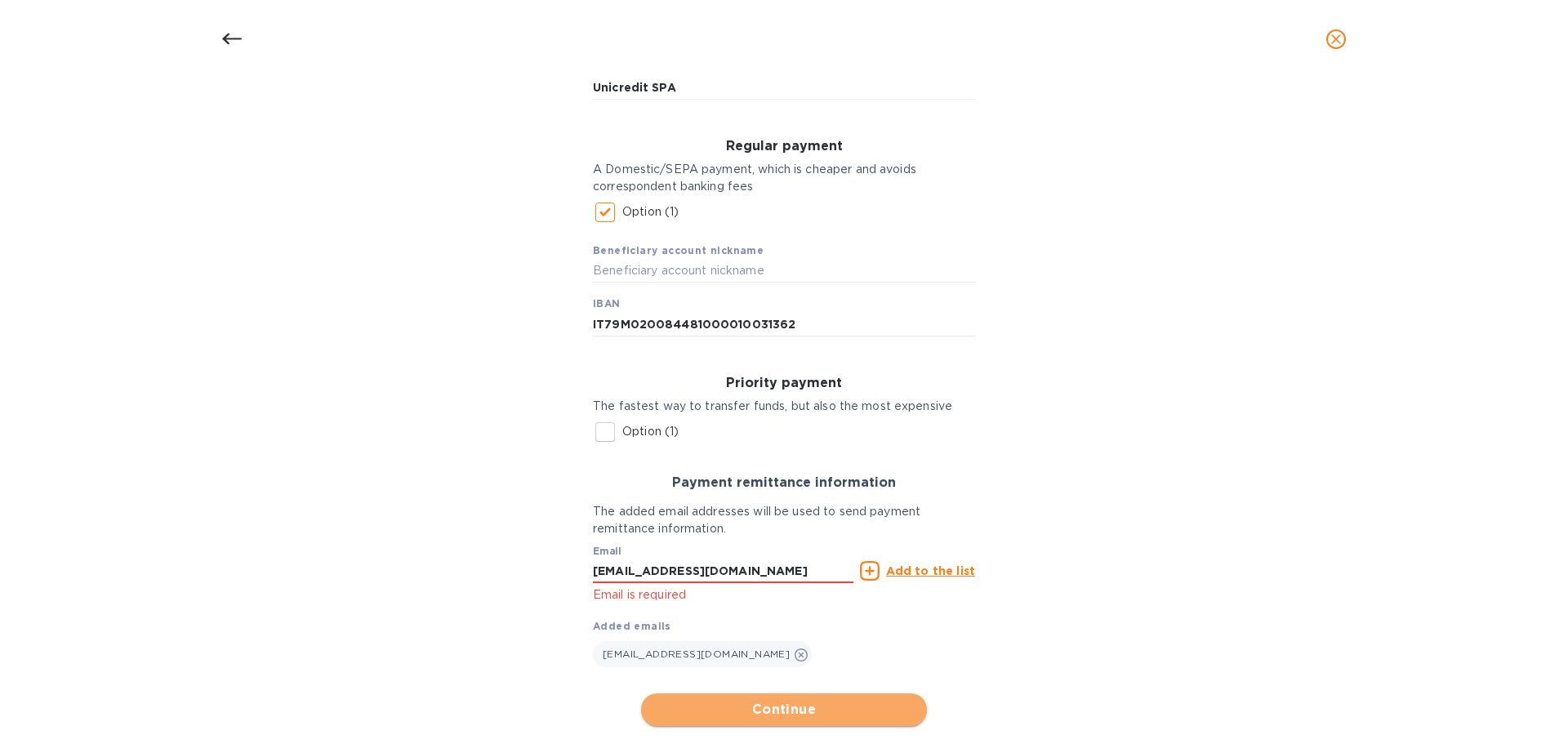
click at [809, 713] on span "Continue" at bounding box center [784, 709] width 260 height 20
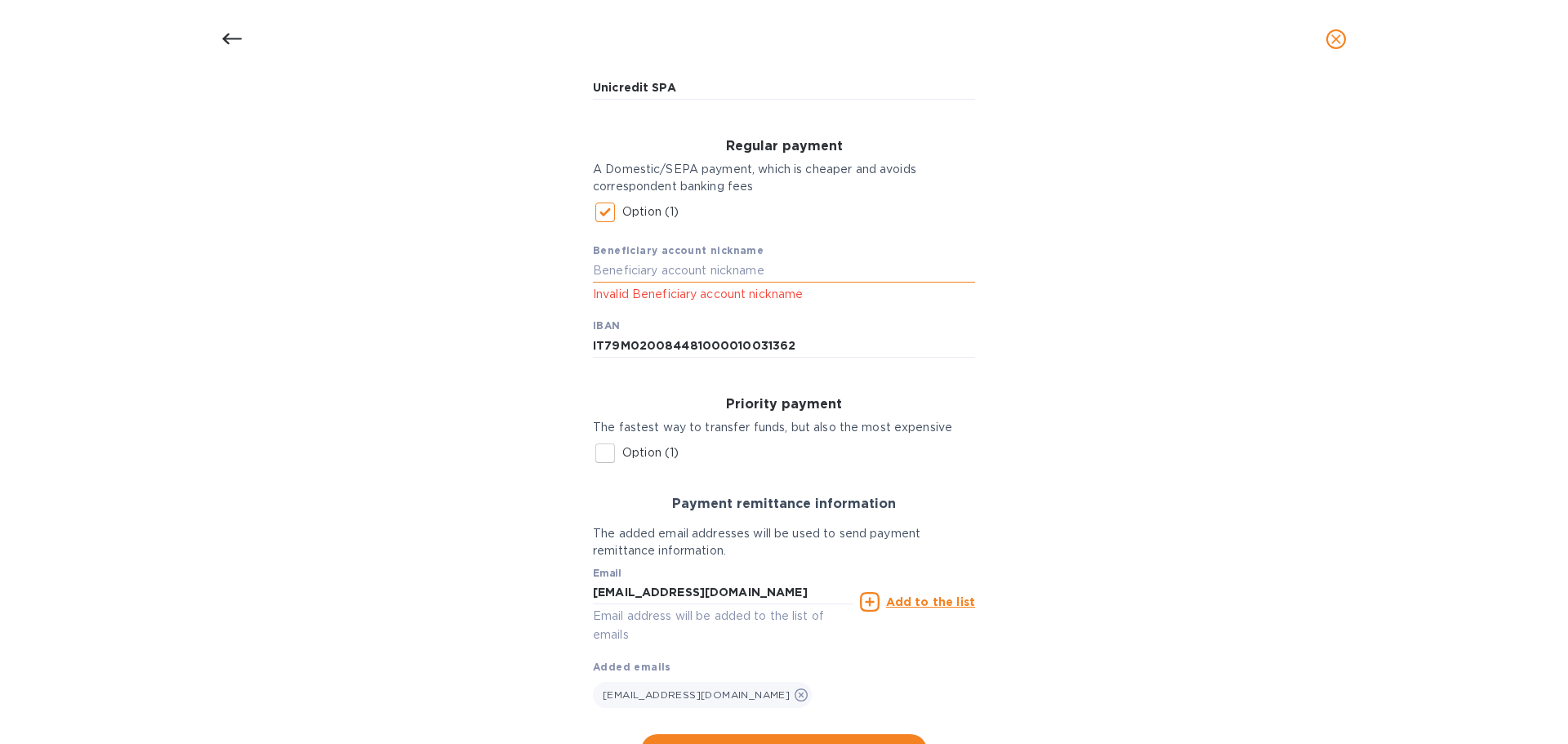
click at [619, 269] on input "text" at bounding box center [784, 271] width 383 height 24
type input "U"
type input "PAGEF di Cavallo Orazia"
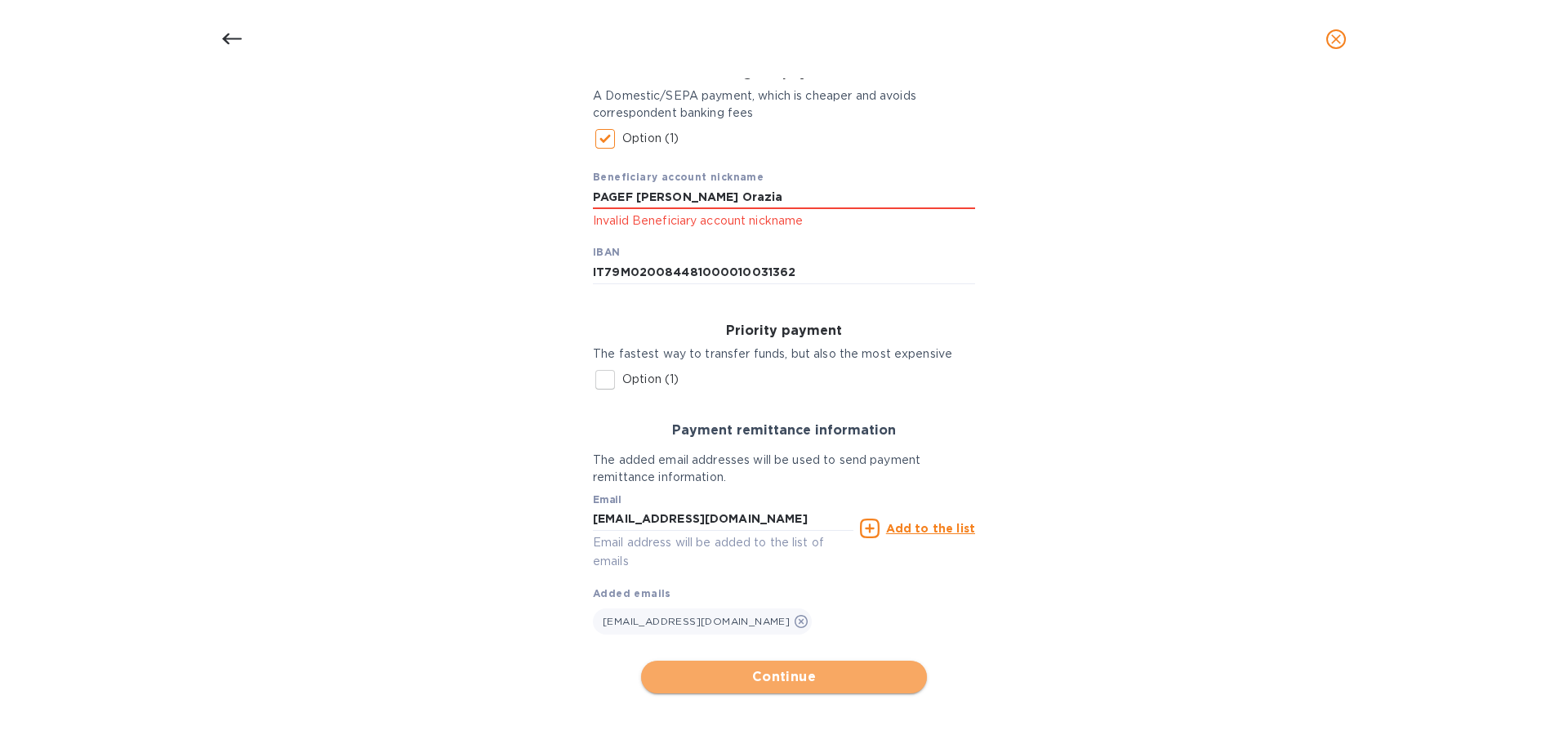
click at [852, 665] on button "Continue" at bounding box center [784, 677] width 286 height 33
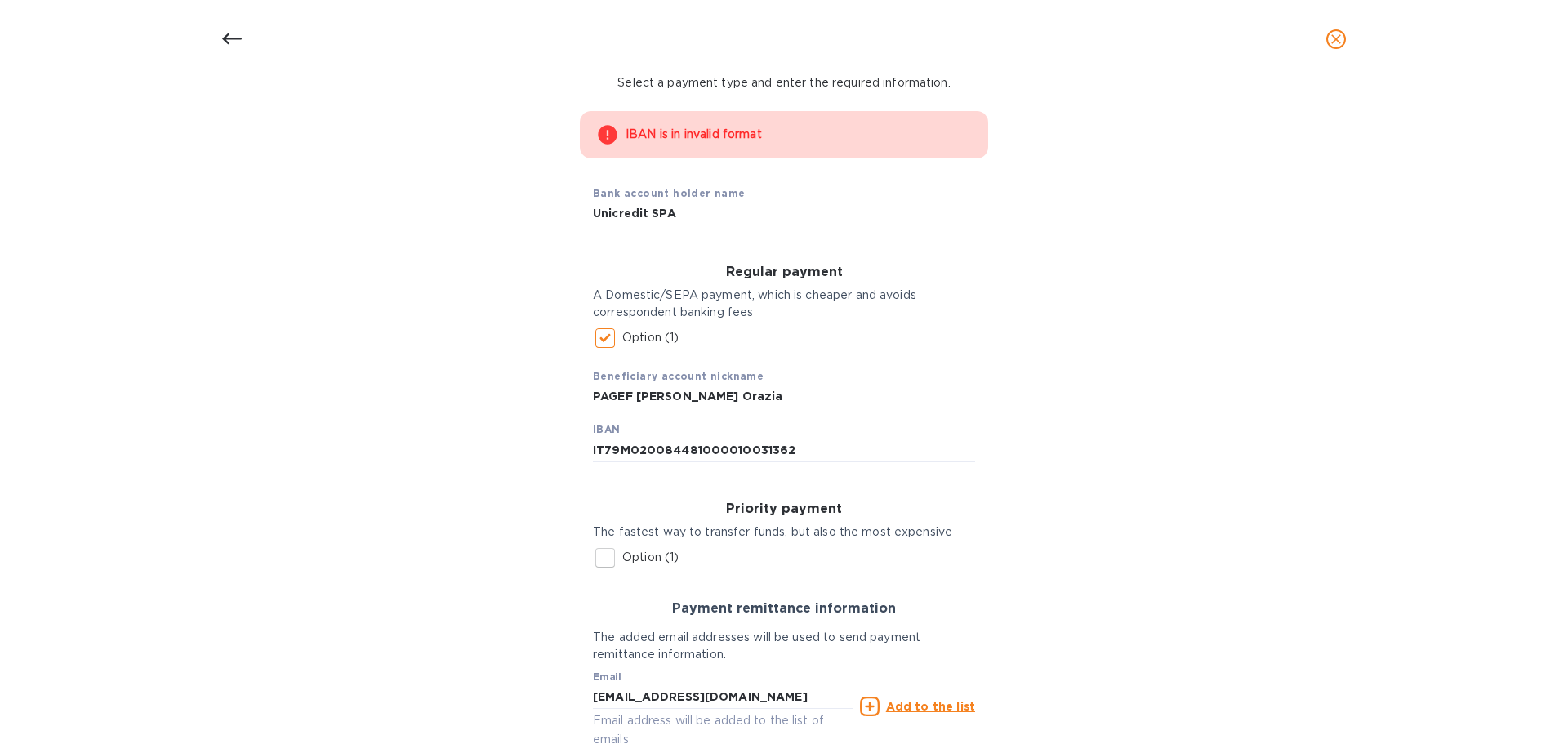
scroll to position [0, 0]
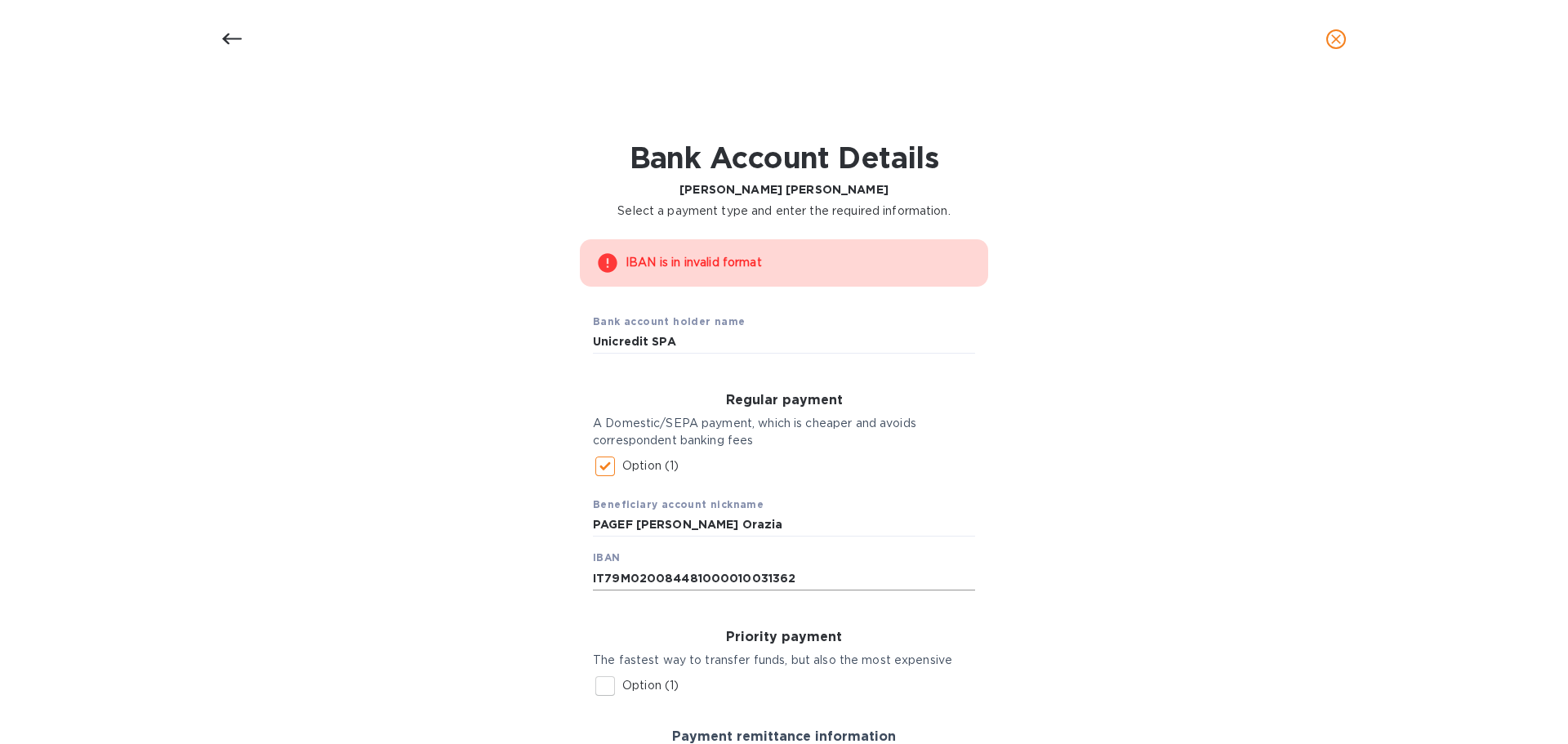
click at [664, 576] on input "IT79M020084481000010031362" at bounding box center [784, 578] width 383 height 24
type input "IT79M0200884481000010031362"
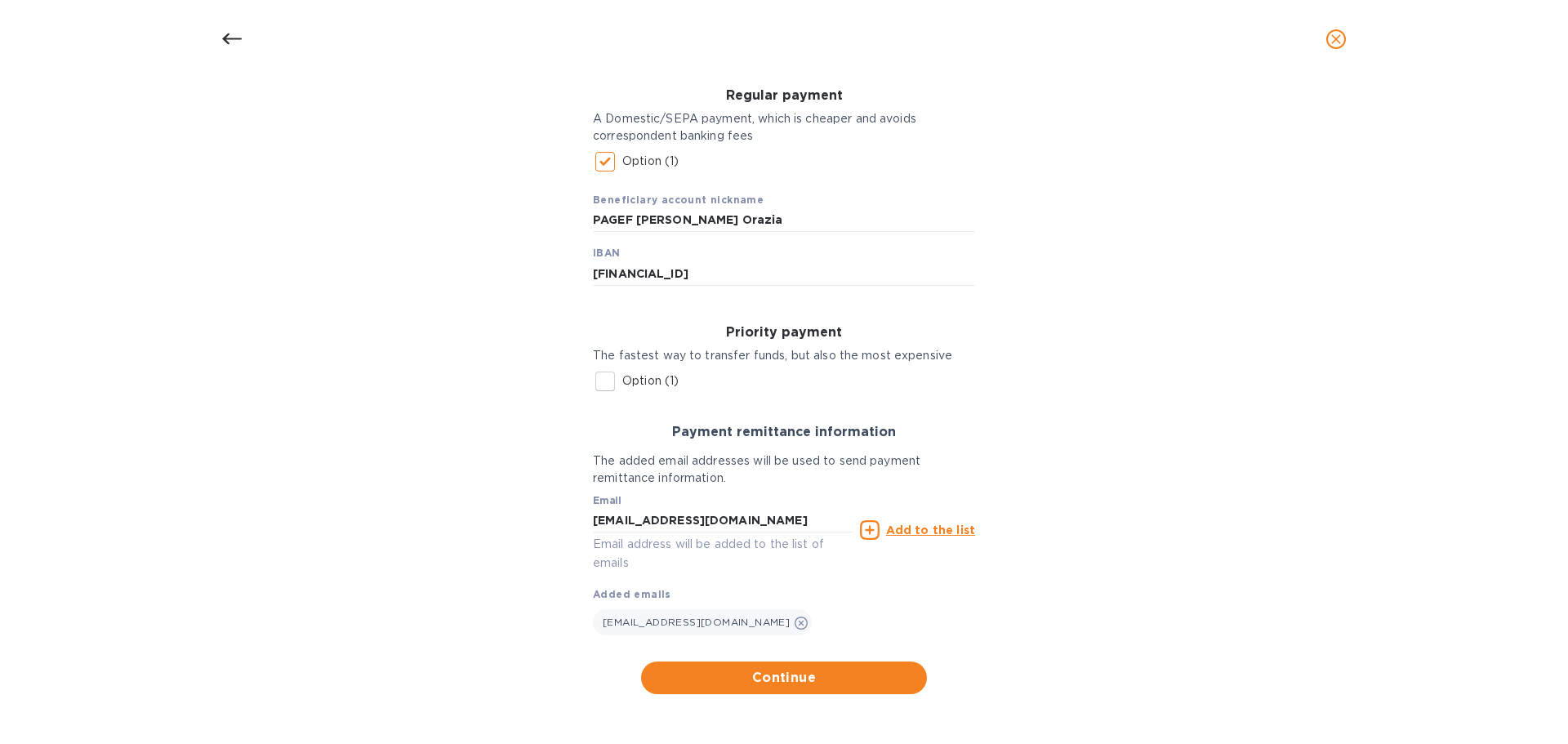
scroll to position [305, 0]
click at [784, 675] on span "Continue" at bounding box center [784, 676] width 260 height 20
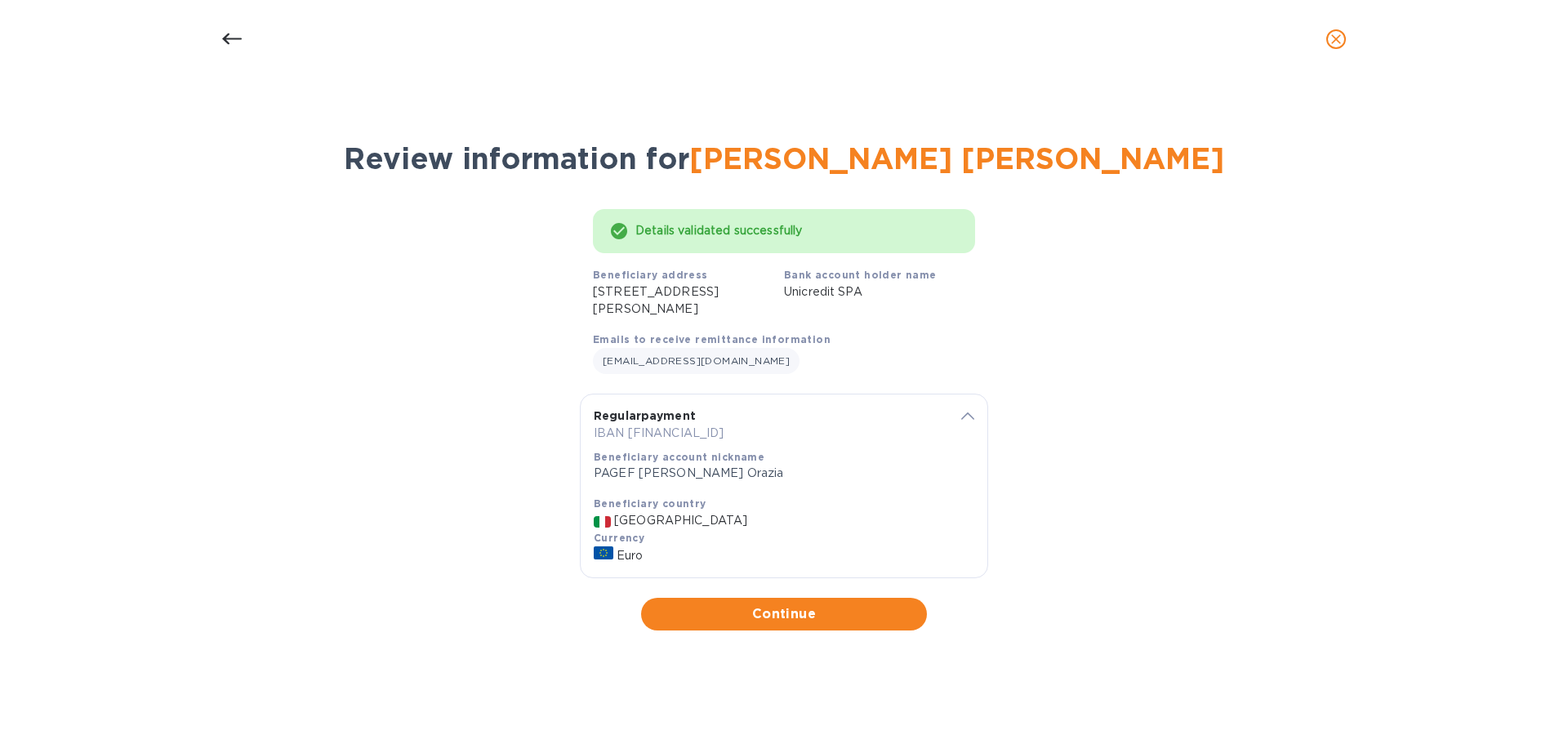
scroll to position [0, 0]
click at [799, 614] on span "Continue" at bounding box center [784, 614] width 260 height 20
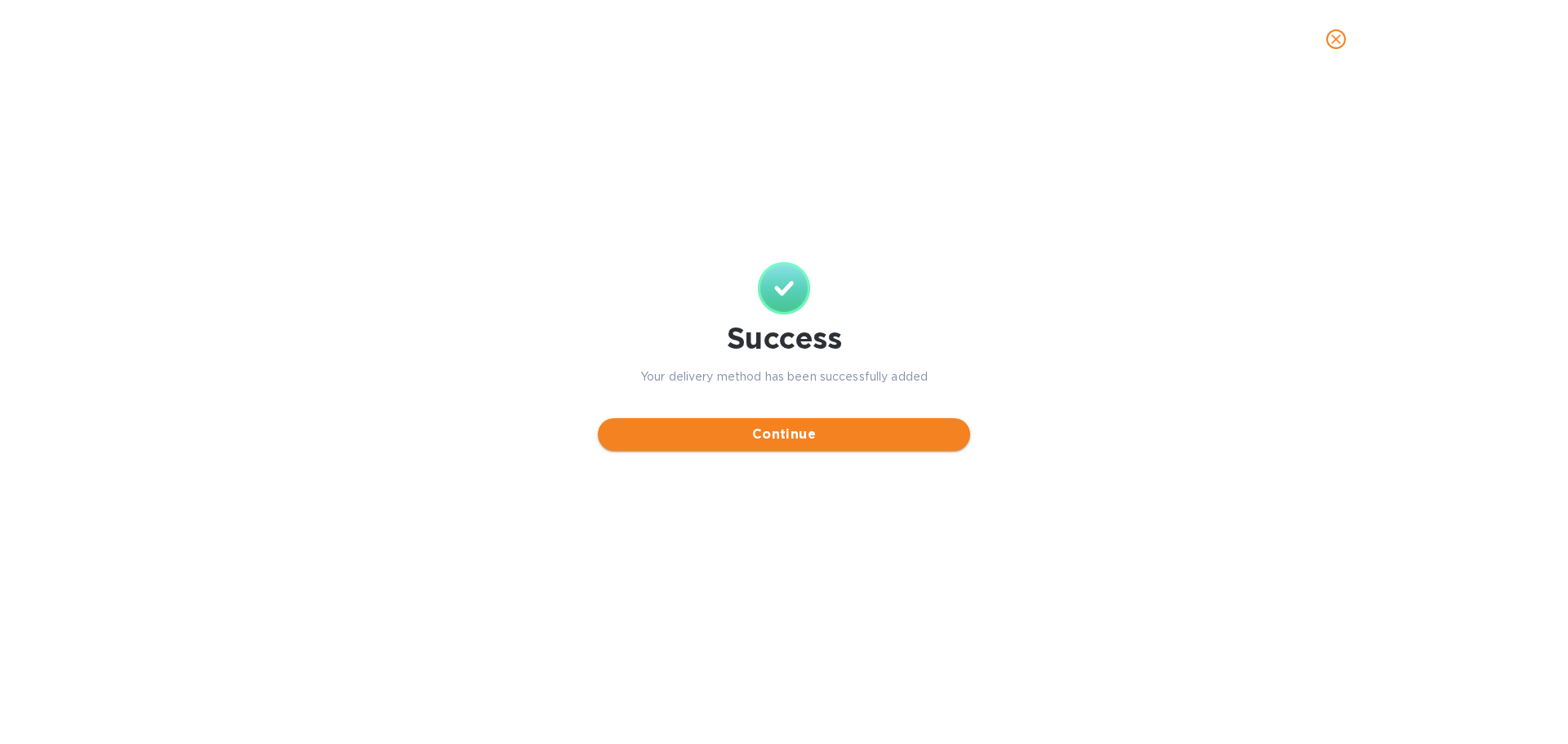
click at [804, 435] on span "Continue" at bounding box center [784, 434] width 346 height 20
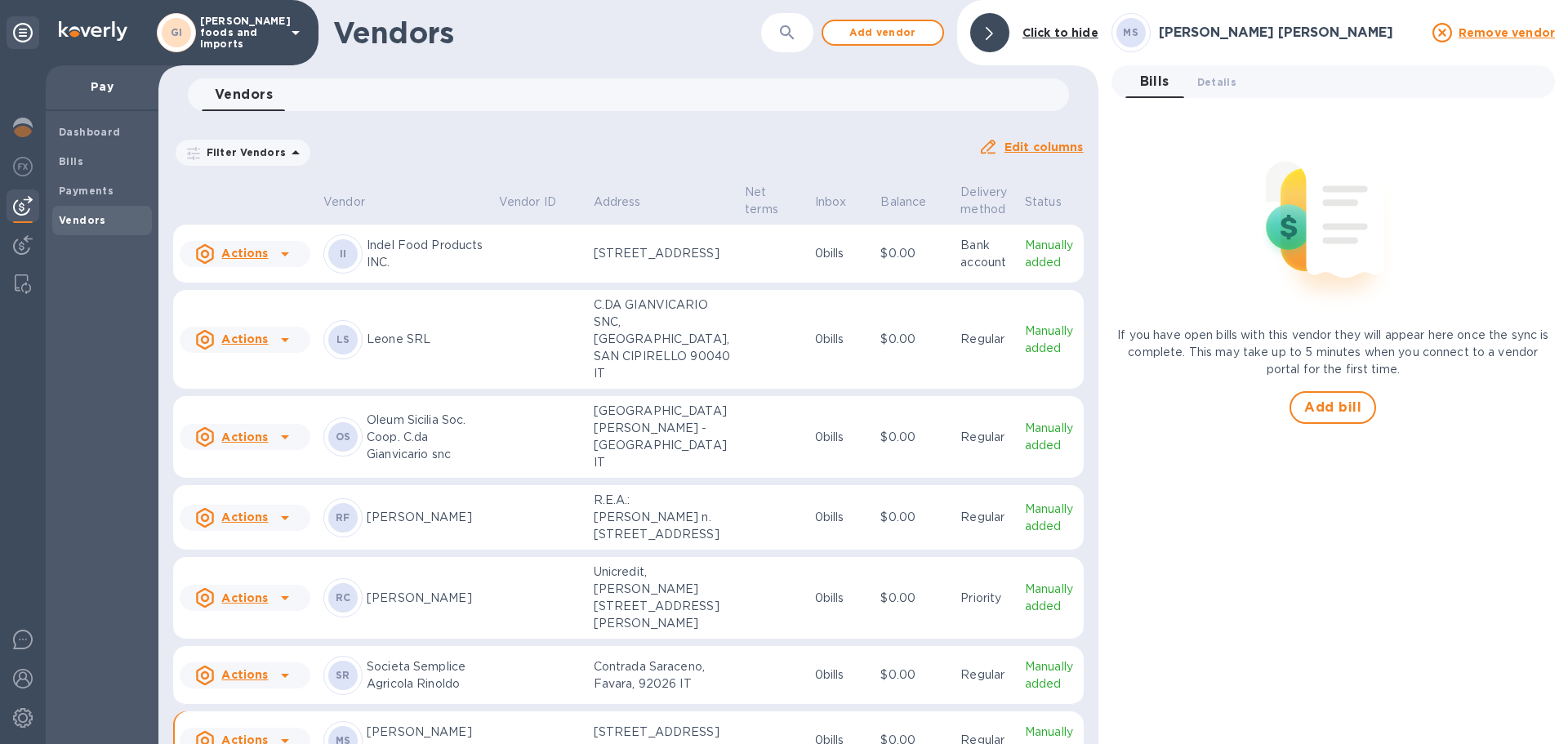
scroll to position [103, 0]
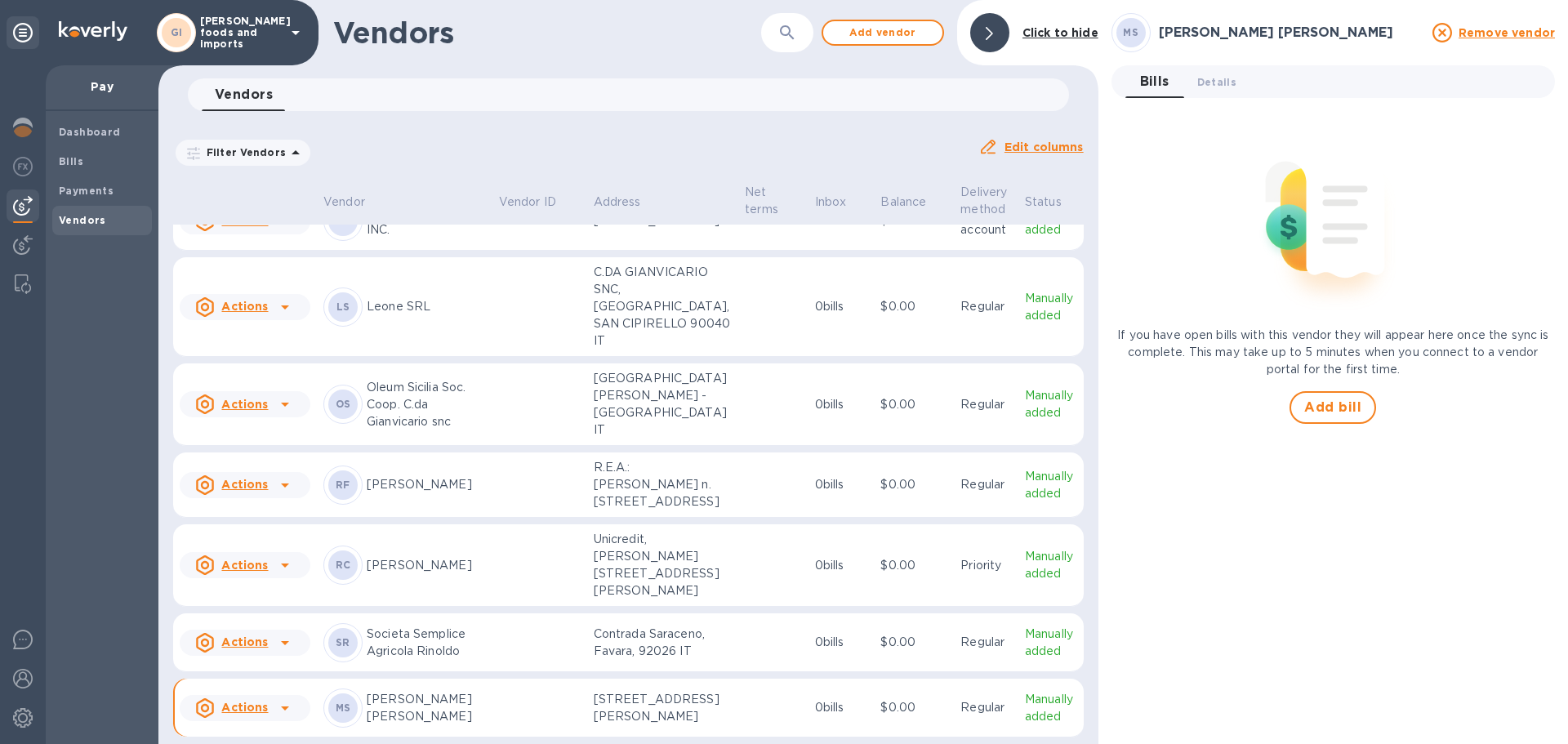
click at [1049, 715] on p "Manually added" at bounding box center [1051, 707] width 52 height 34
click at [356, 699] on div "MS" at bounding box center [344, 707] width 30 height 30
click at [260, 707] on u "Actions" at bounding box center [245, 707] width 47 height 13
click at [256, 670] on b "Add new bill" at bounding box center [263, 670] width 76 height 13
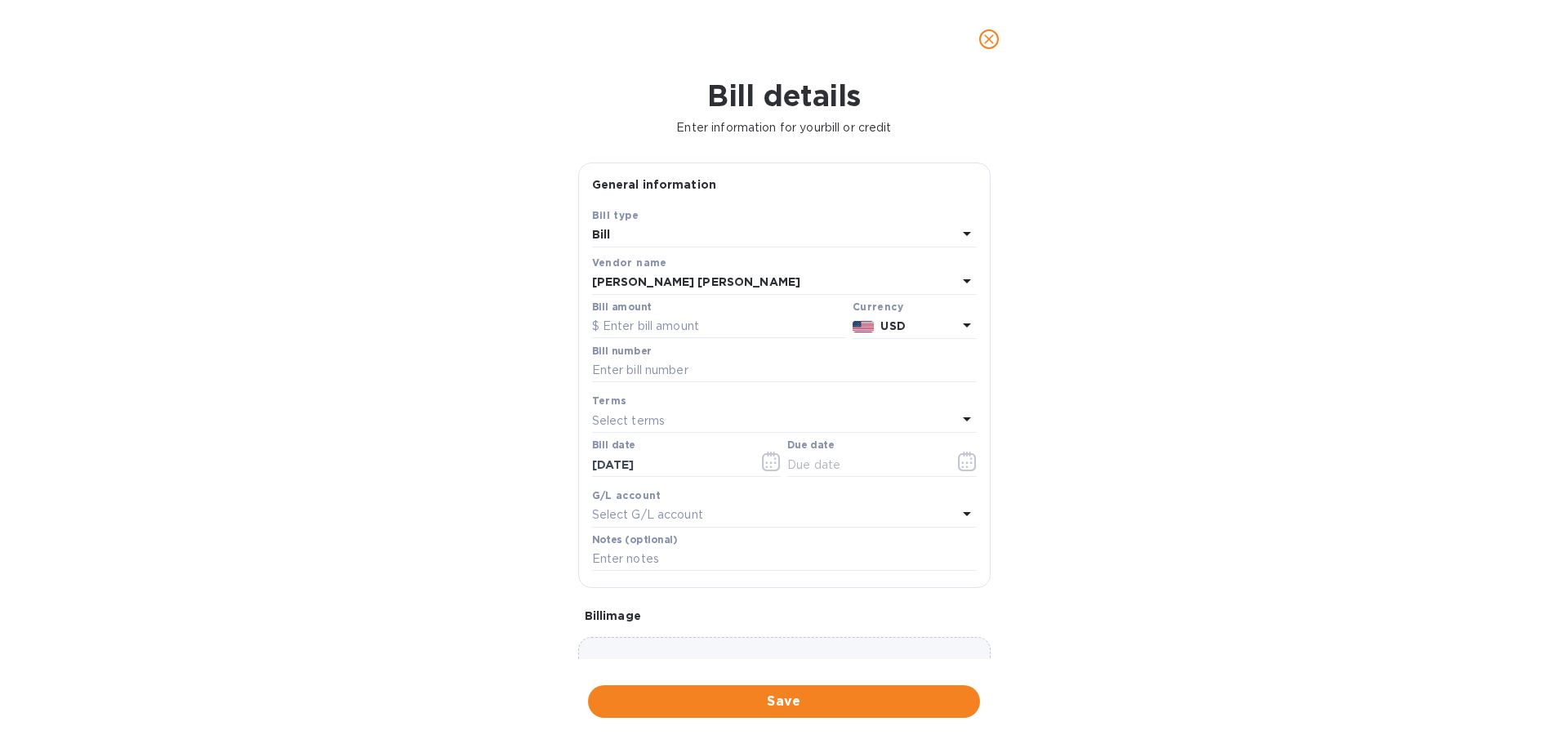
click at [962, 282] on icon at bounding box center [967, 281] width 20 height 20
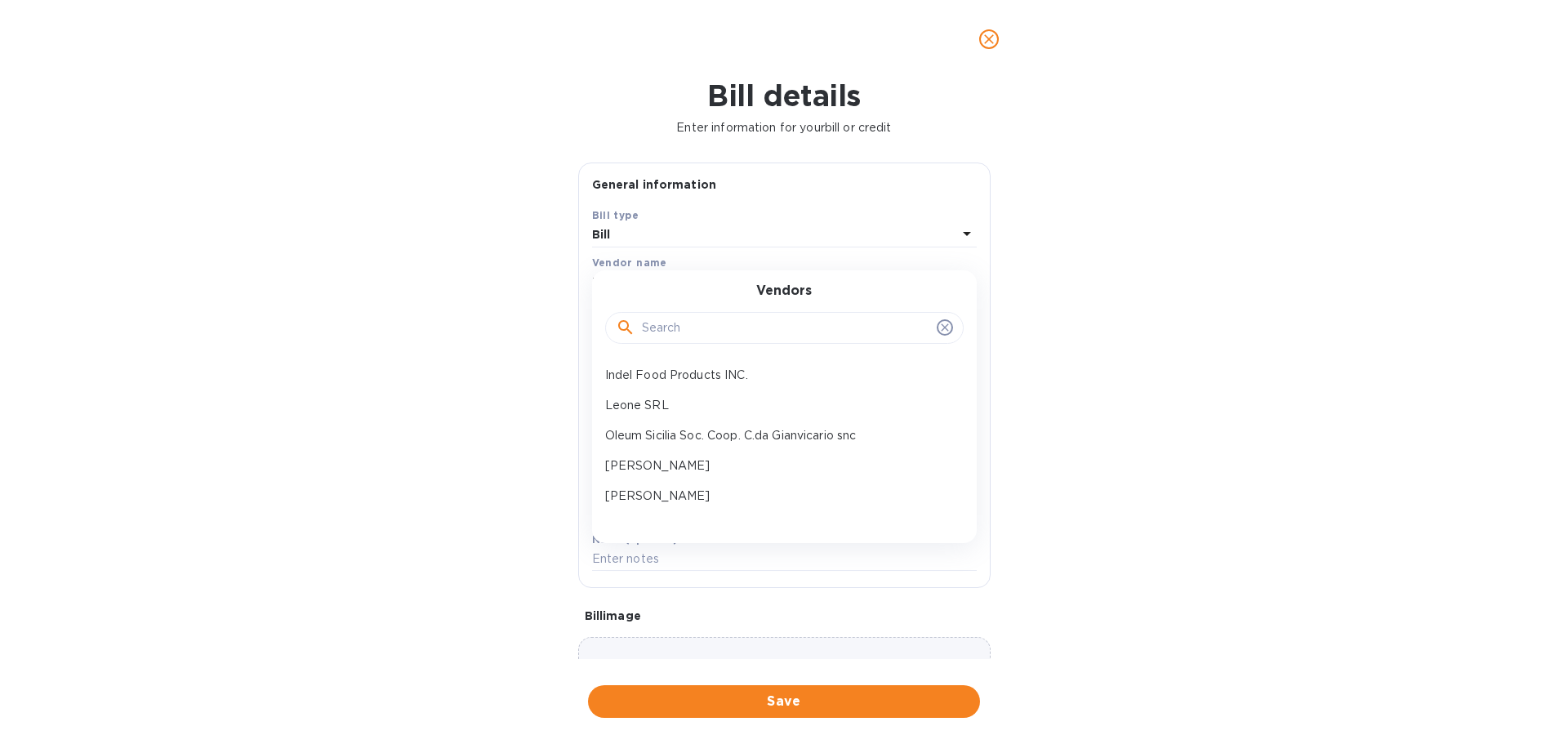
click at [750, 327] on input "text" at bounding box center [786, 328] width 289 height 24
type input "p"
click at [991, 36] on icon "close" at bounding box center [989, 39] width 17 height 17
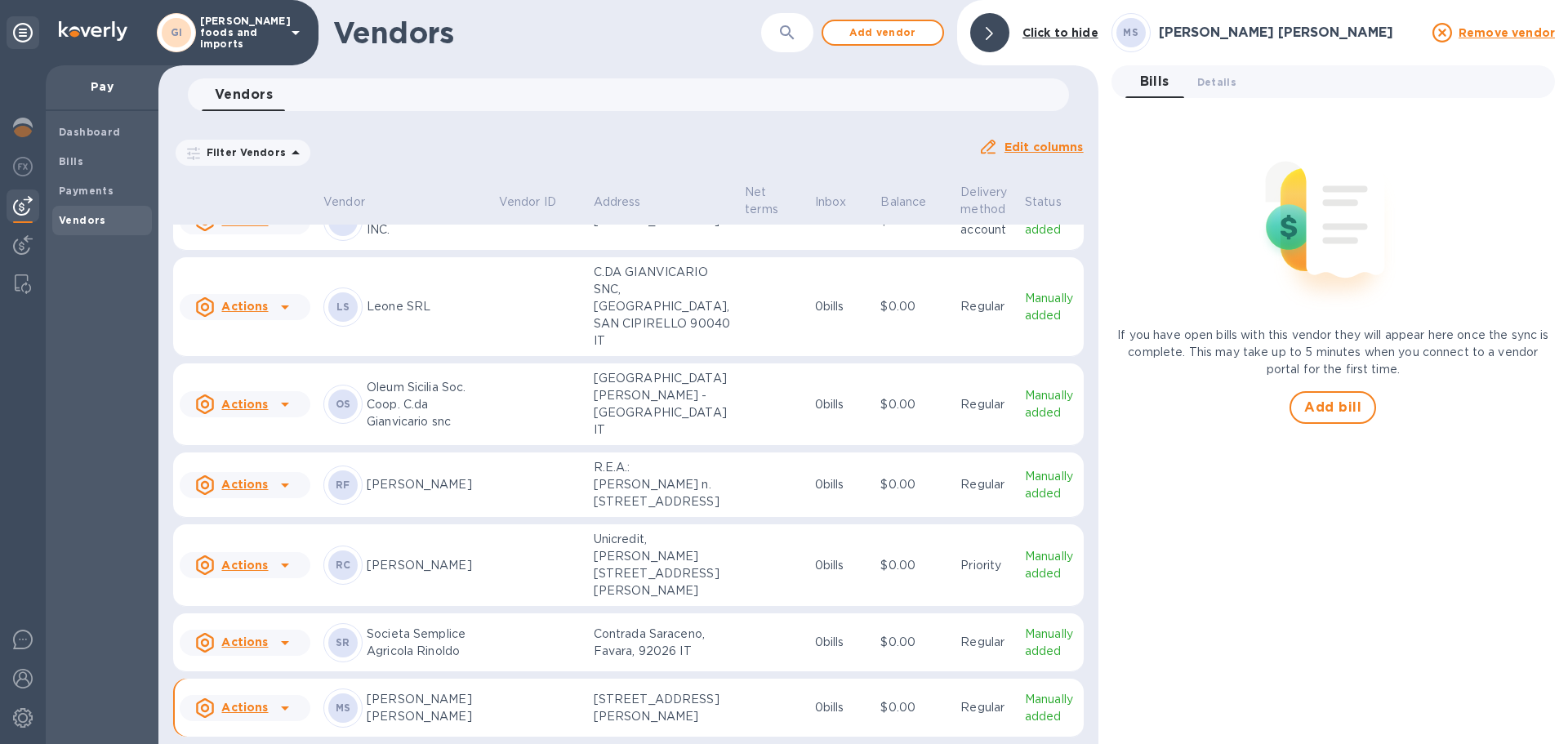
click at [102, 219] on span "Vendors" at bounding box center [103, 220] width 87 height 17
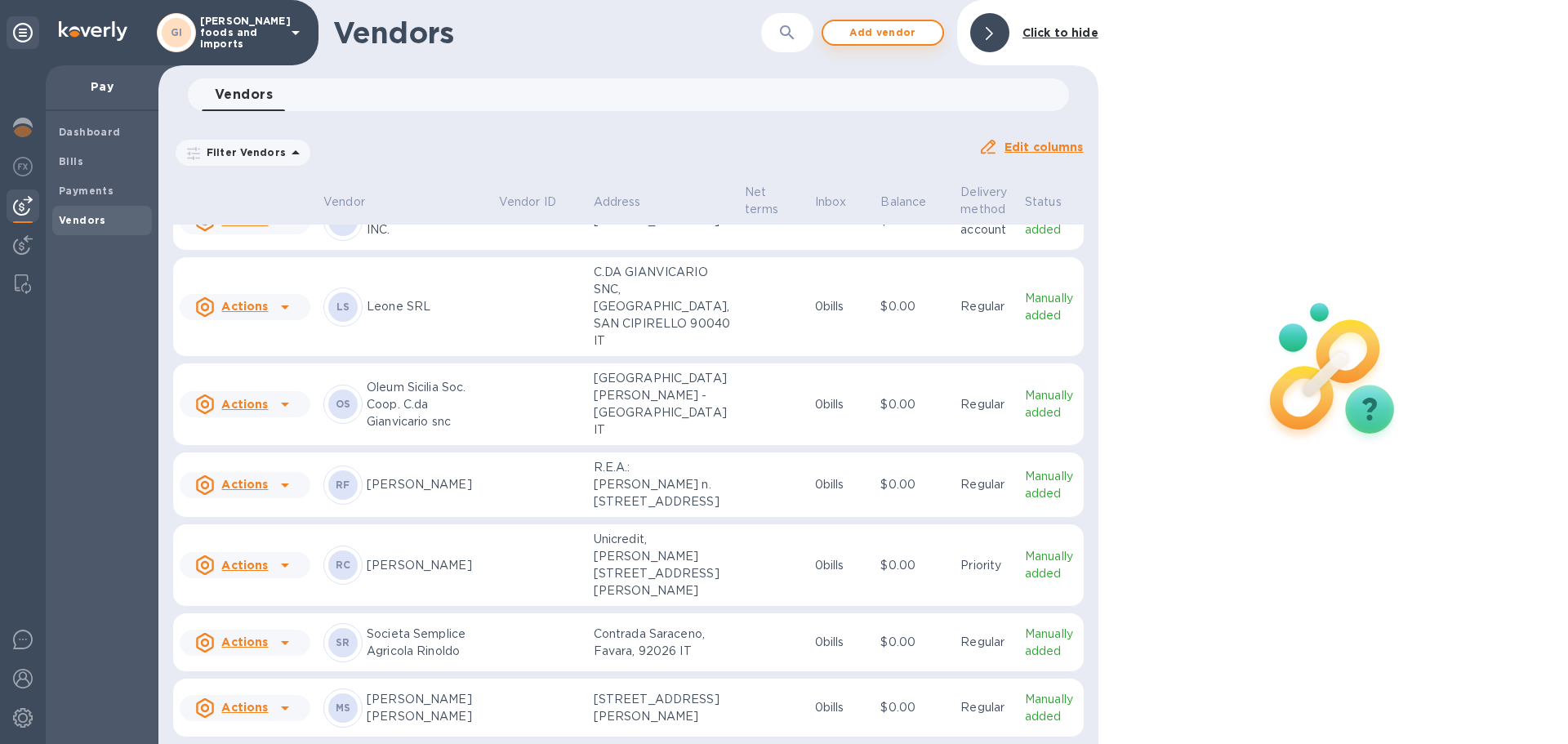
click at [911, 35] on span "Add vendor" at bounding box center [883, 32] width 93 height 20
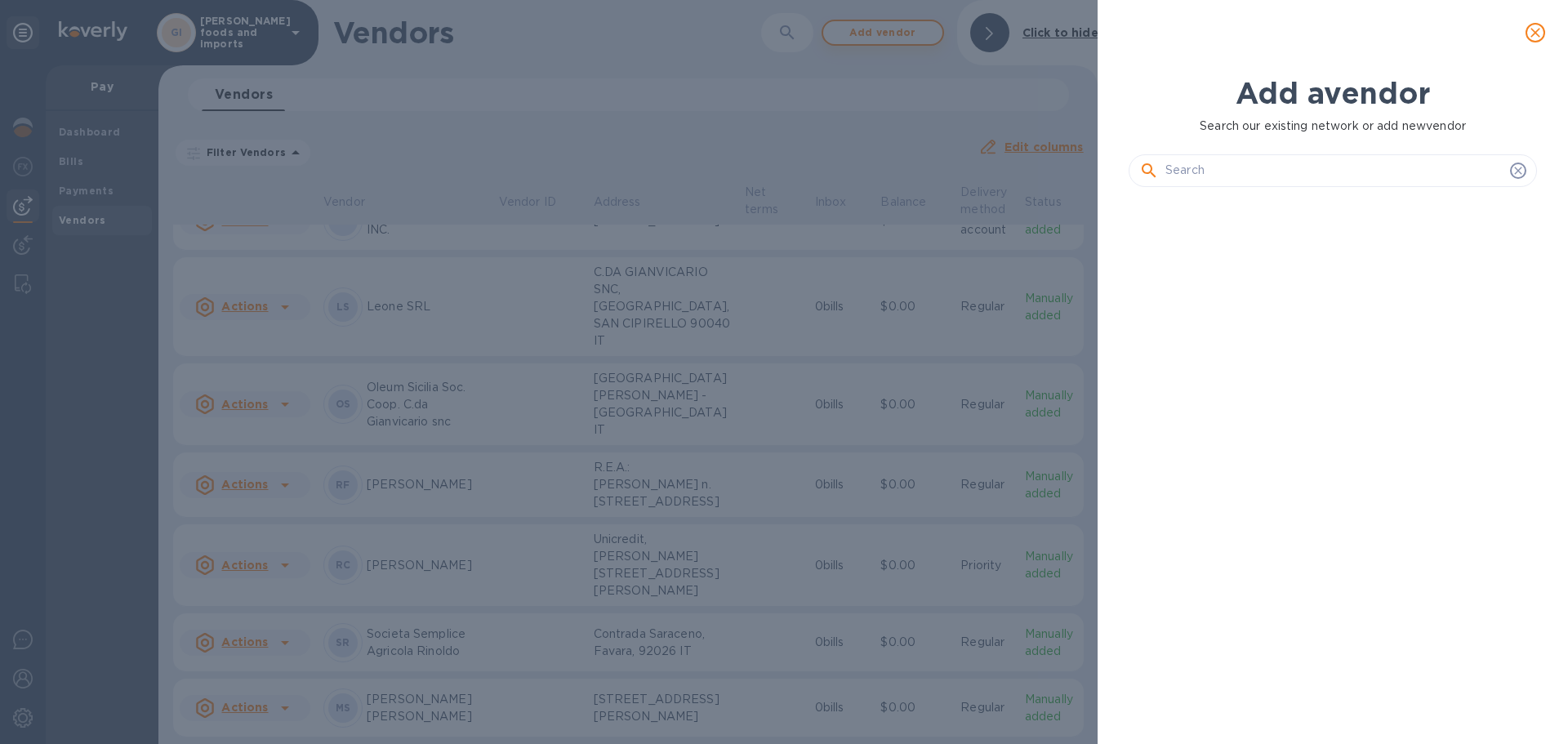
scroll to position [488, 415]
click at [1222, 171] on input "text" at bounding box center [1334, 170] width 338 height 24
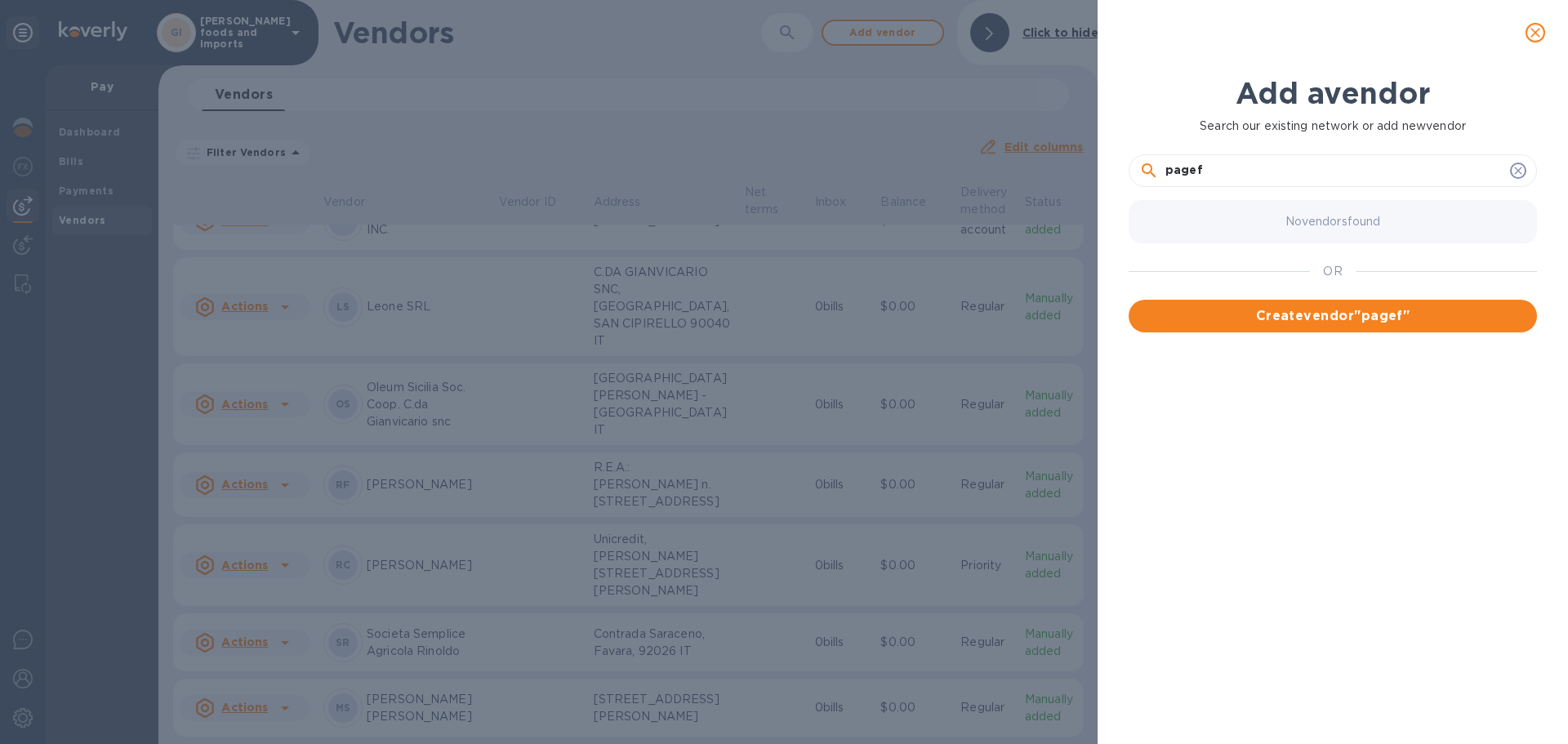
type input "pagef"
click at [1518, 168] on icon at bounding box center [1518, 170] width 13 height 13
